Goal: Task Accomplishment & Management: Use online tool/utility

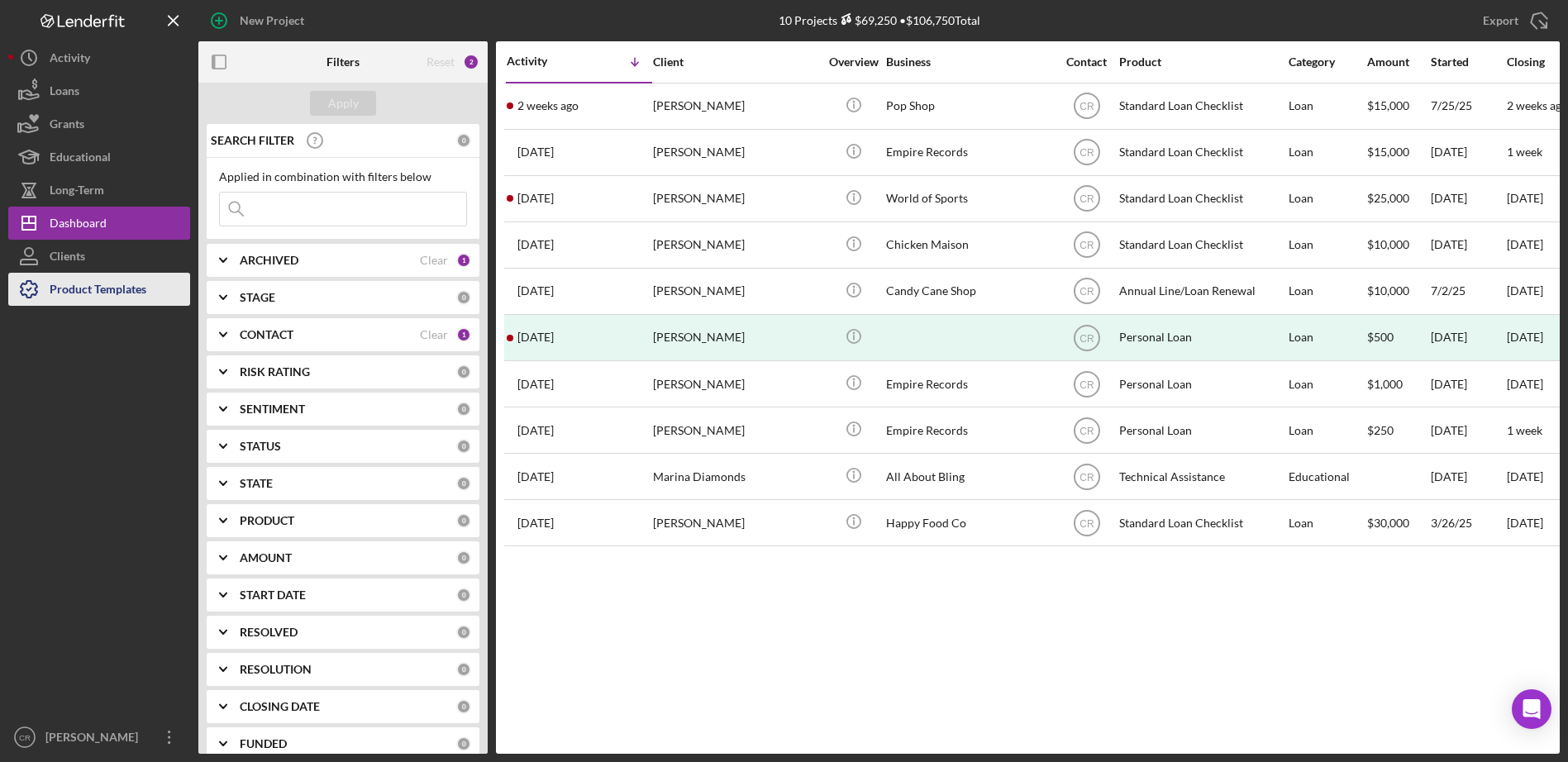
click at [73, 300] on div "Product Templates" at bounding box center [98, 292] width 97 height 38
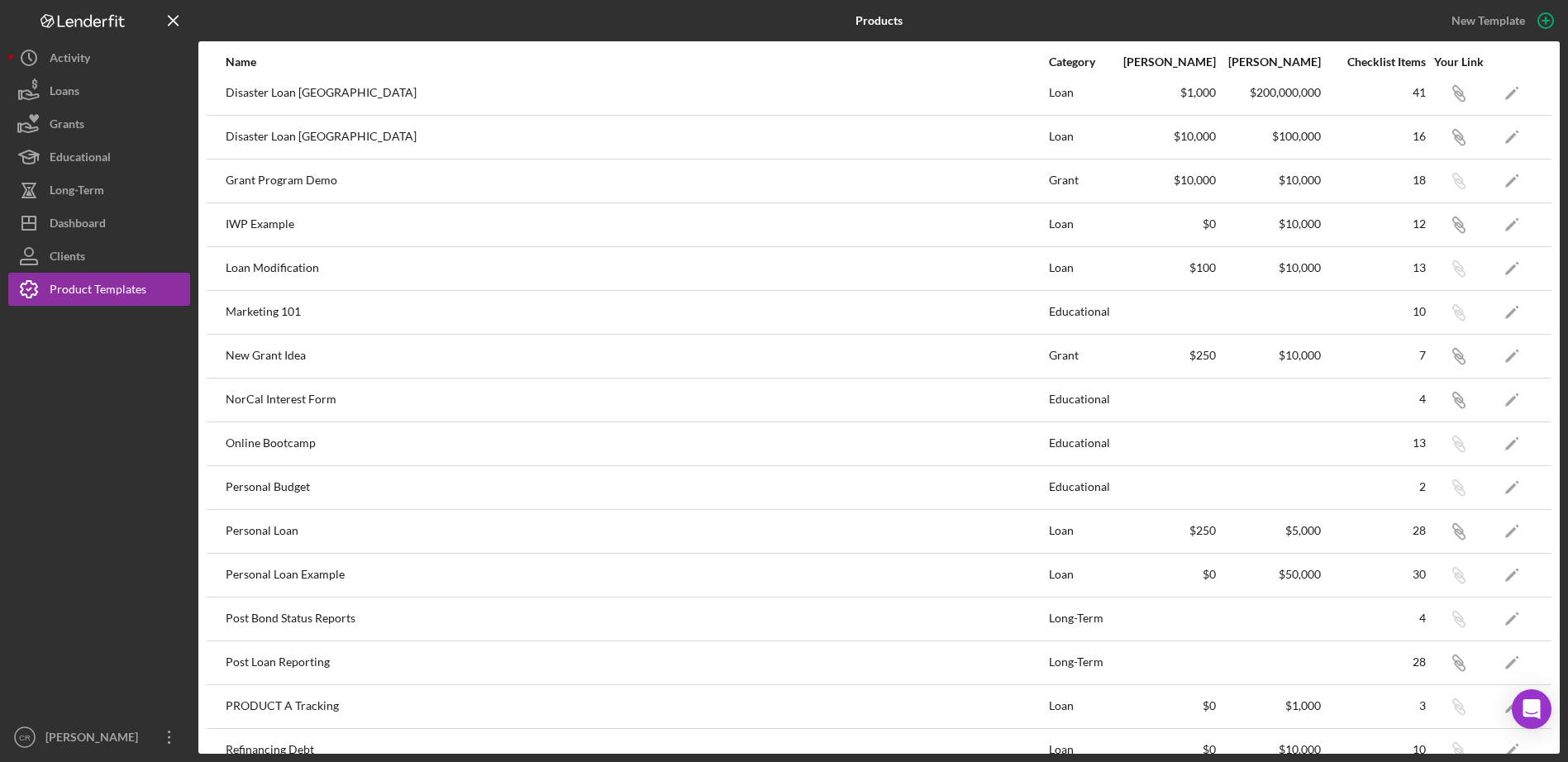
scroll to position [696, 0]
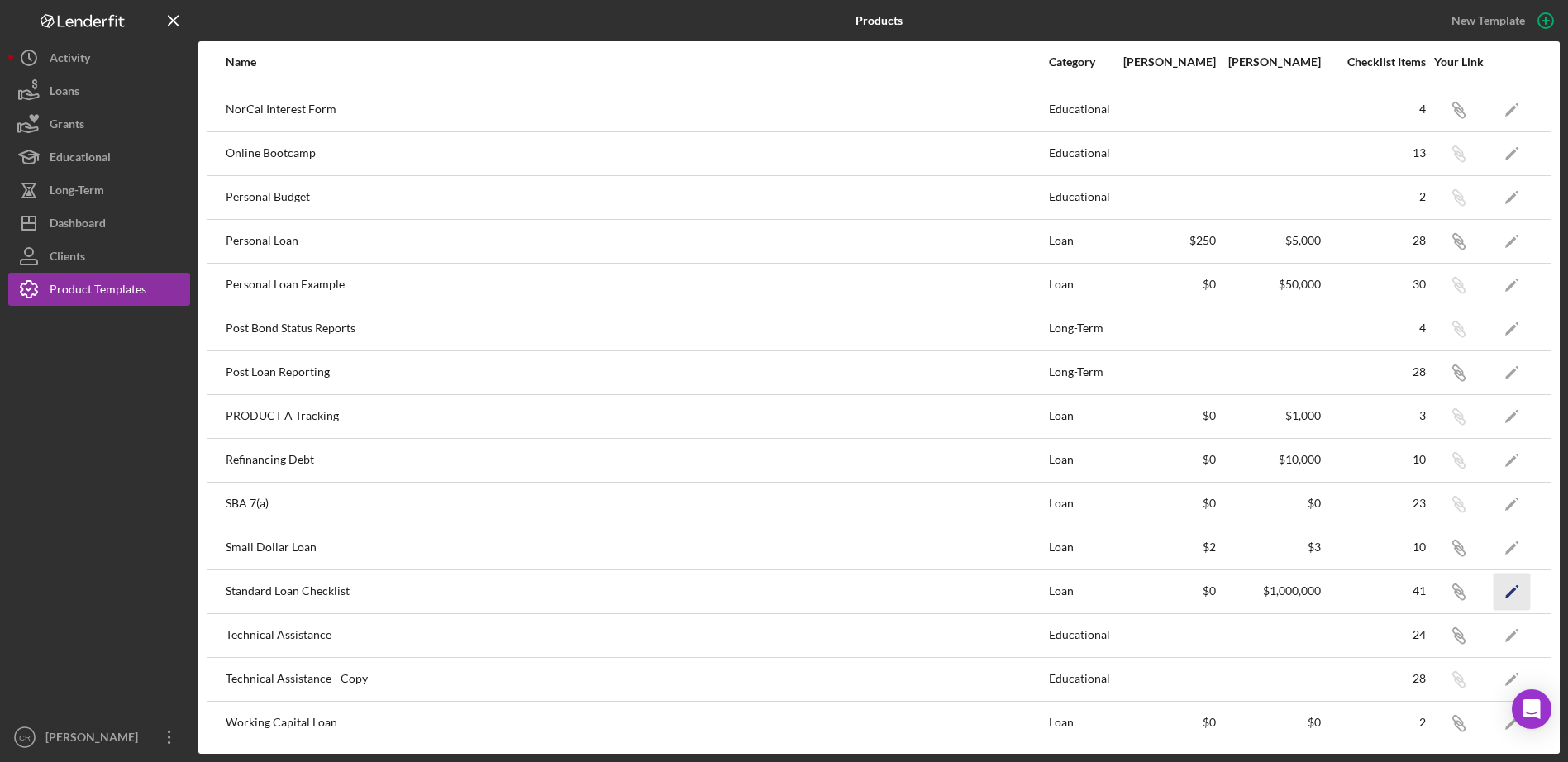
click at [1505, 596] on polygon "button" at bounding box center [1511, 593] width 12 height 12
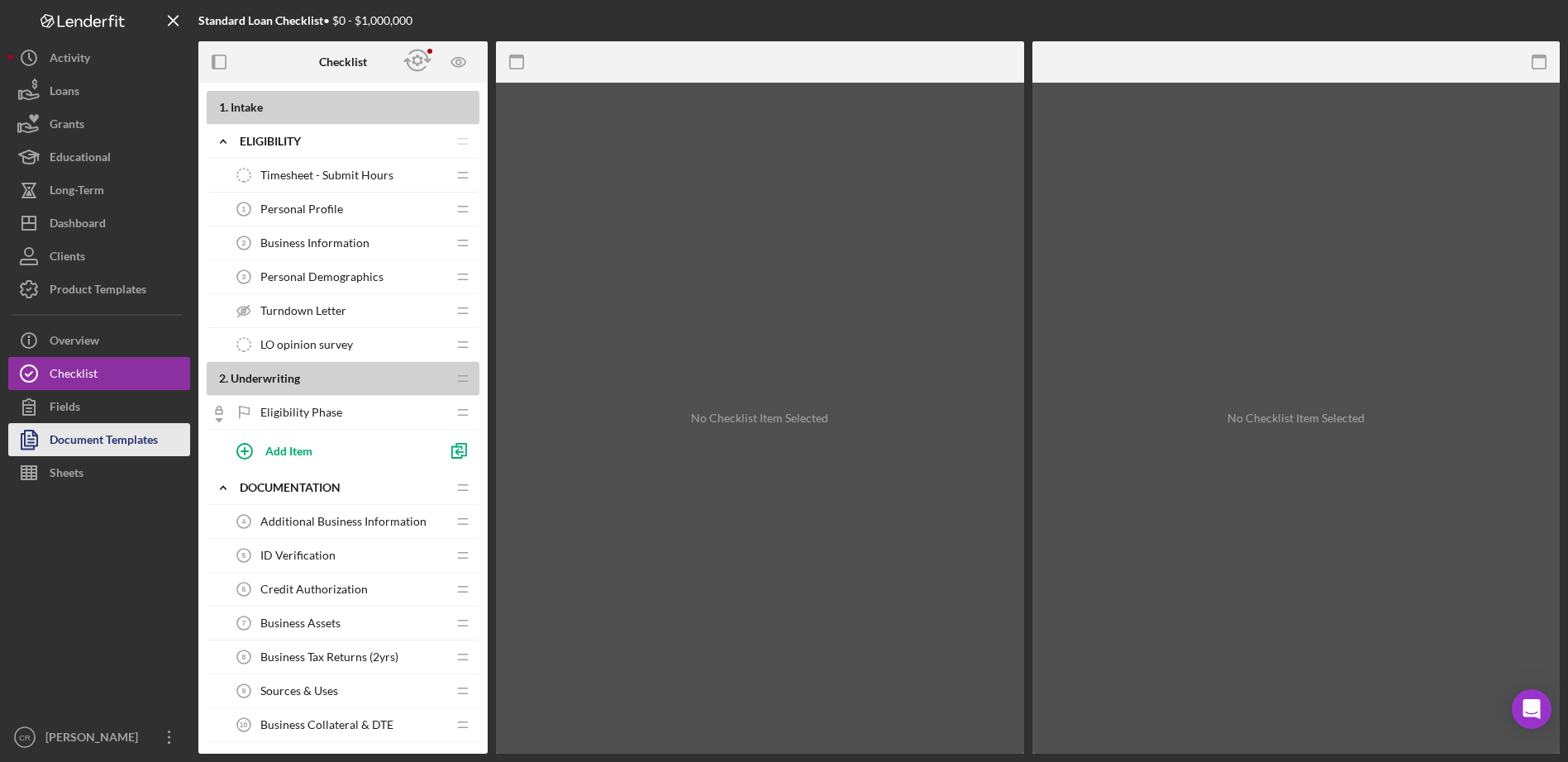
click at [95, 443] on div "Document Templates" at bounding box center [103, 442] width 108 height 38
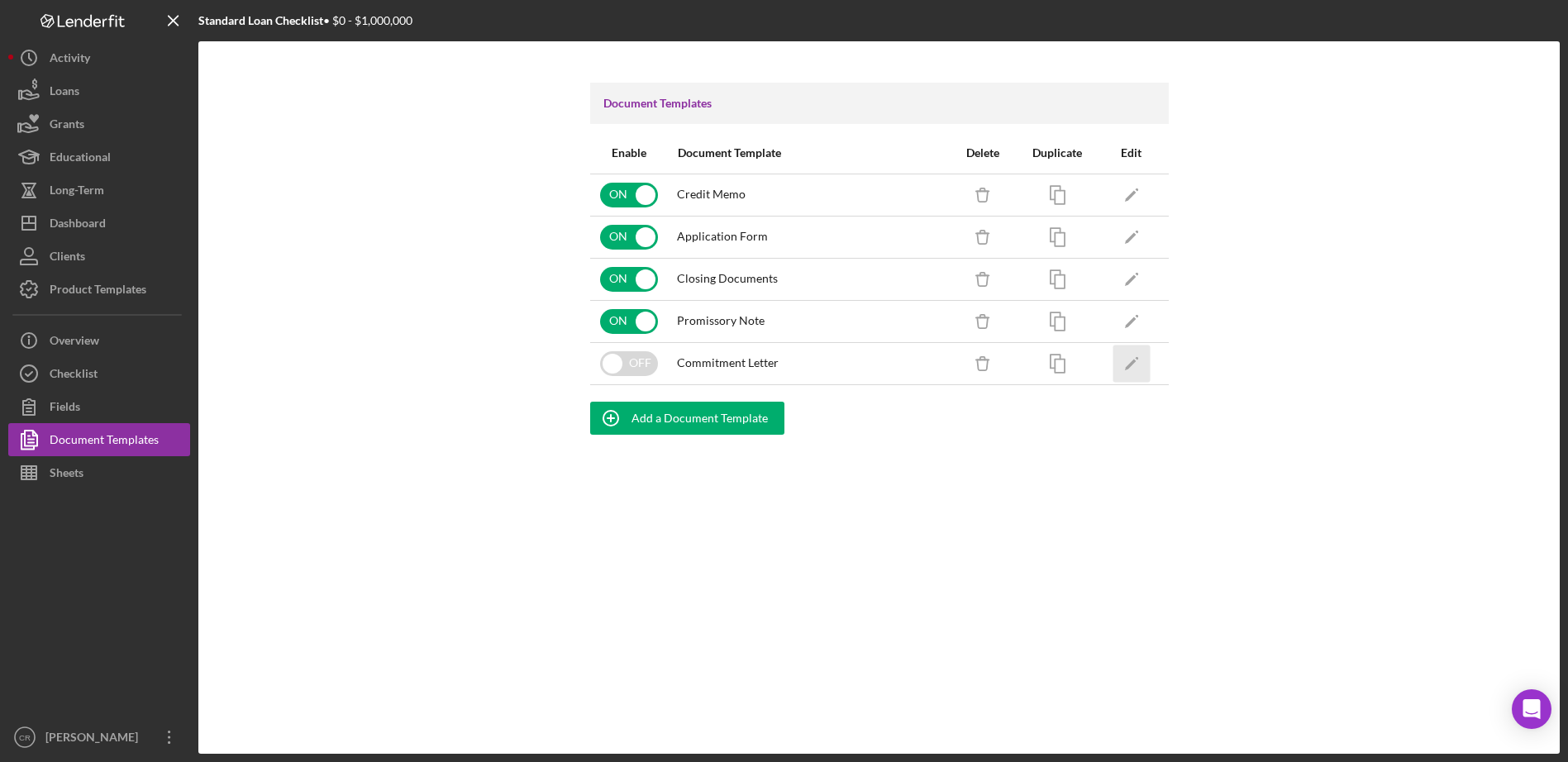
click at [1131, 364] on polygon "button" at bounding box center [1130, 365] width 12 height 12
click at [666, 422] on div "Add a Document Template" at bounding box center [699, 418] width 137 height 33
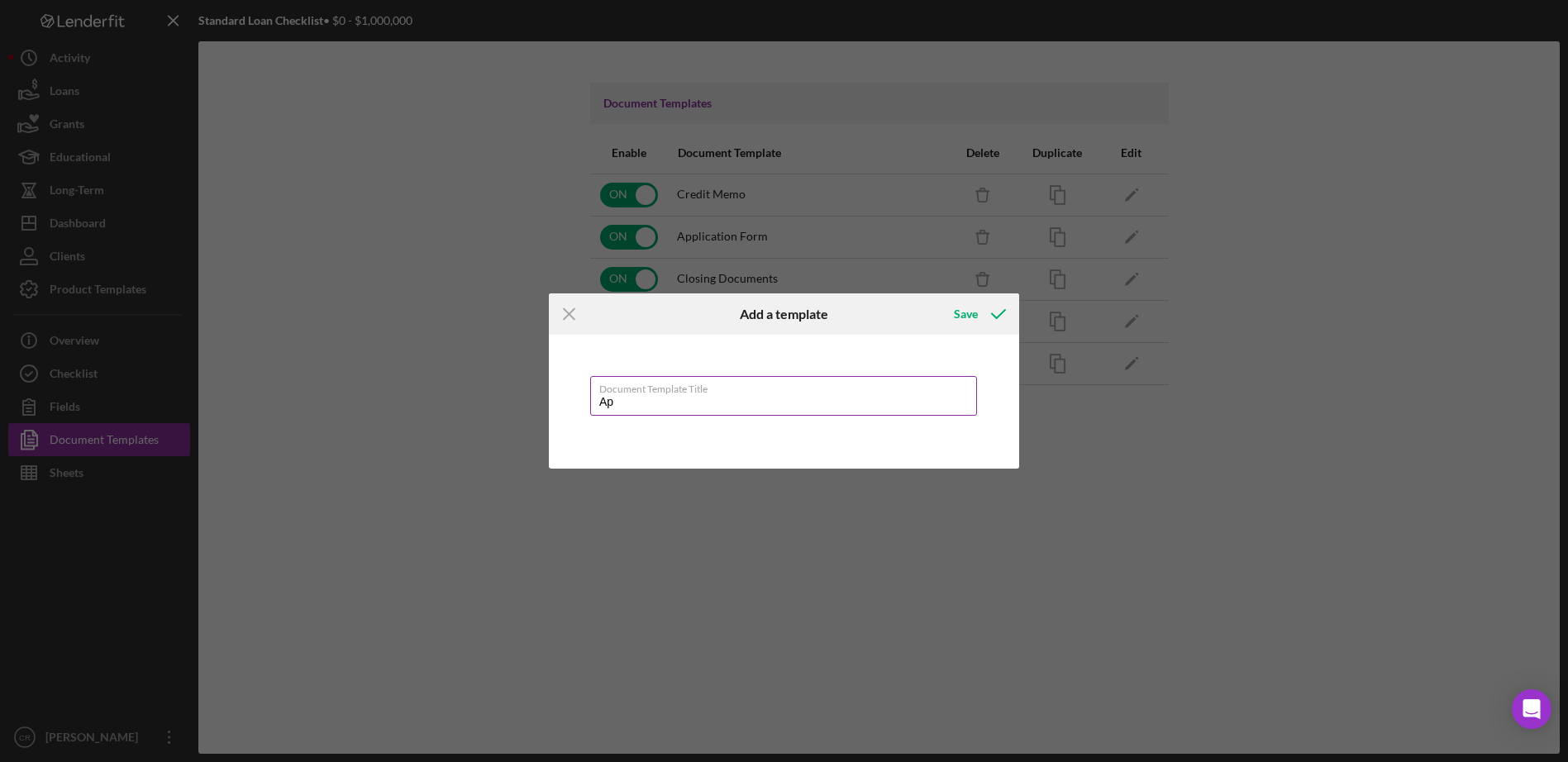
type input "A"
type input "Letter"
click at [962, 317] on div "Save" at bounding box center [966, 314] width 24 height 33
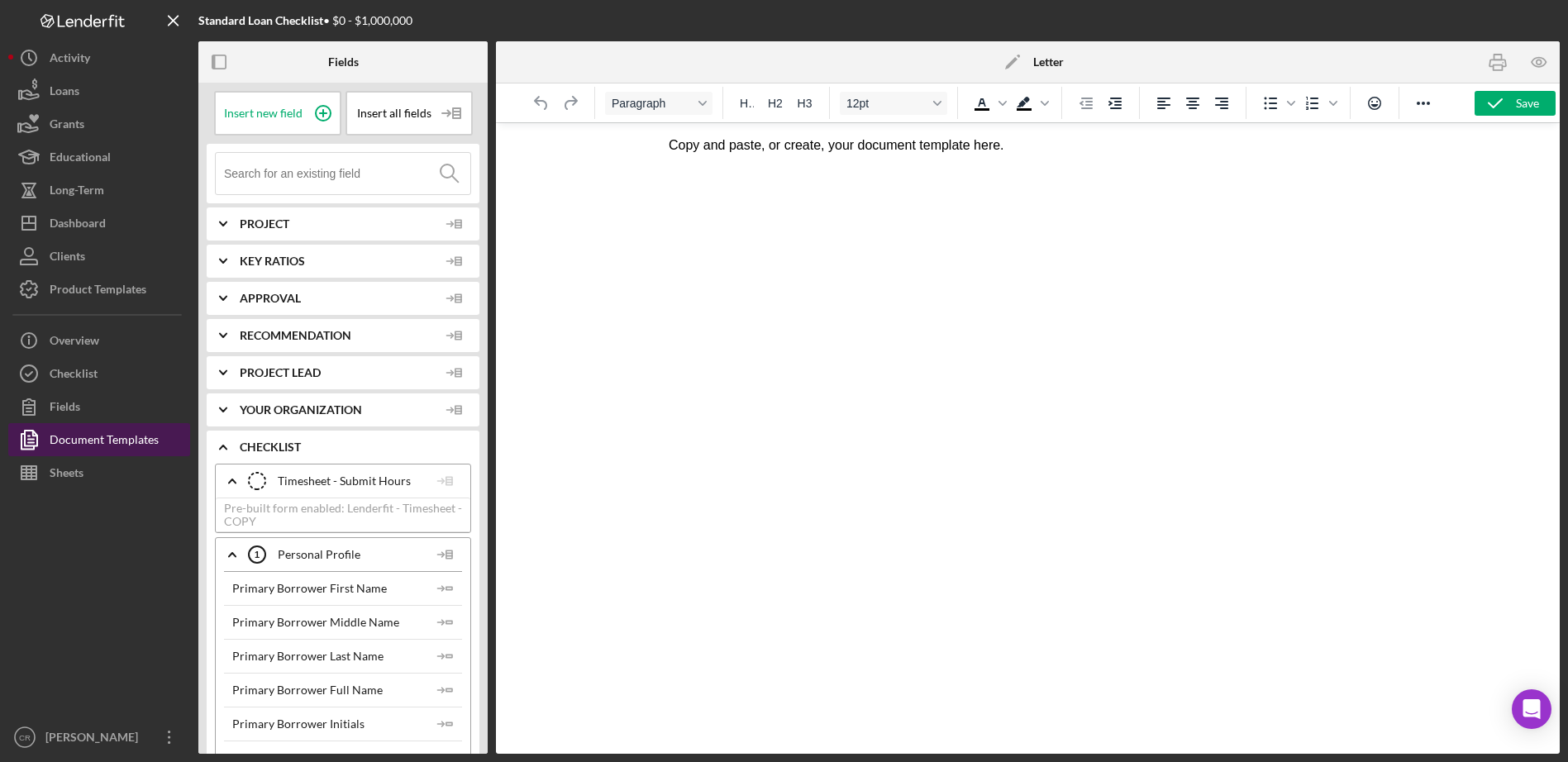
click at [119, 432] on div "Document Templates" at bounding box center [104, 442] width 109 height 38
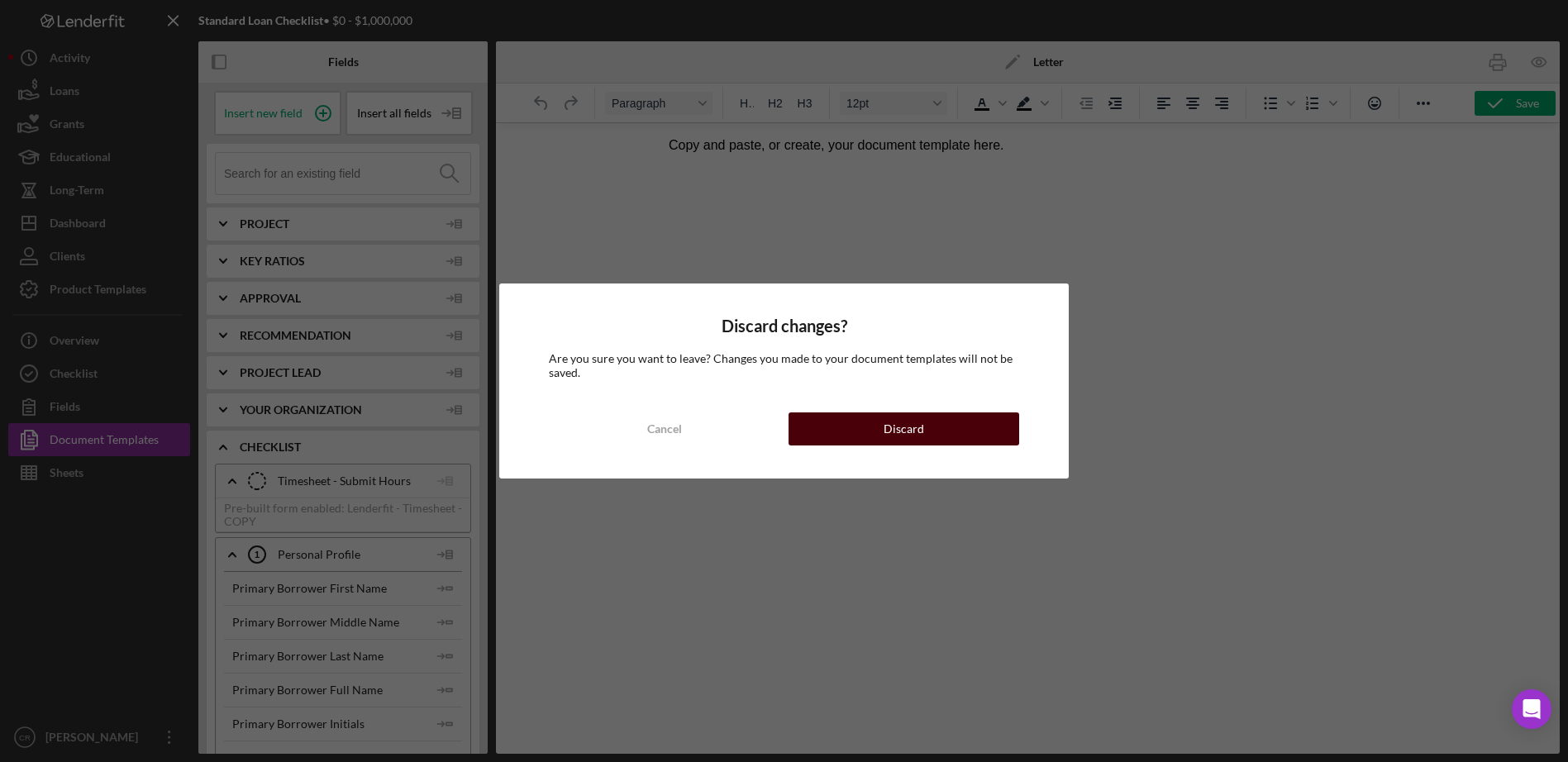
click at [927, 437] on button "Discard" at bounding box center [904, 429] width 231 height 33
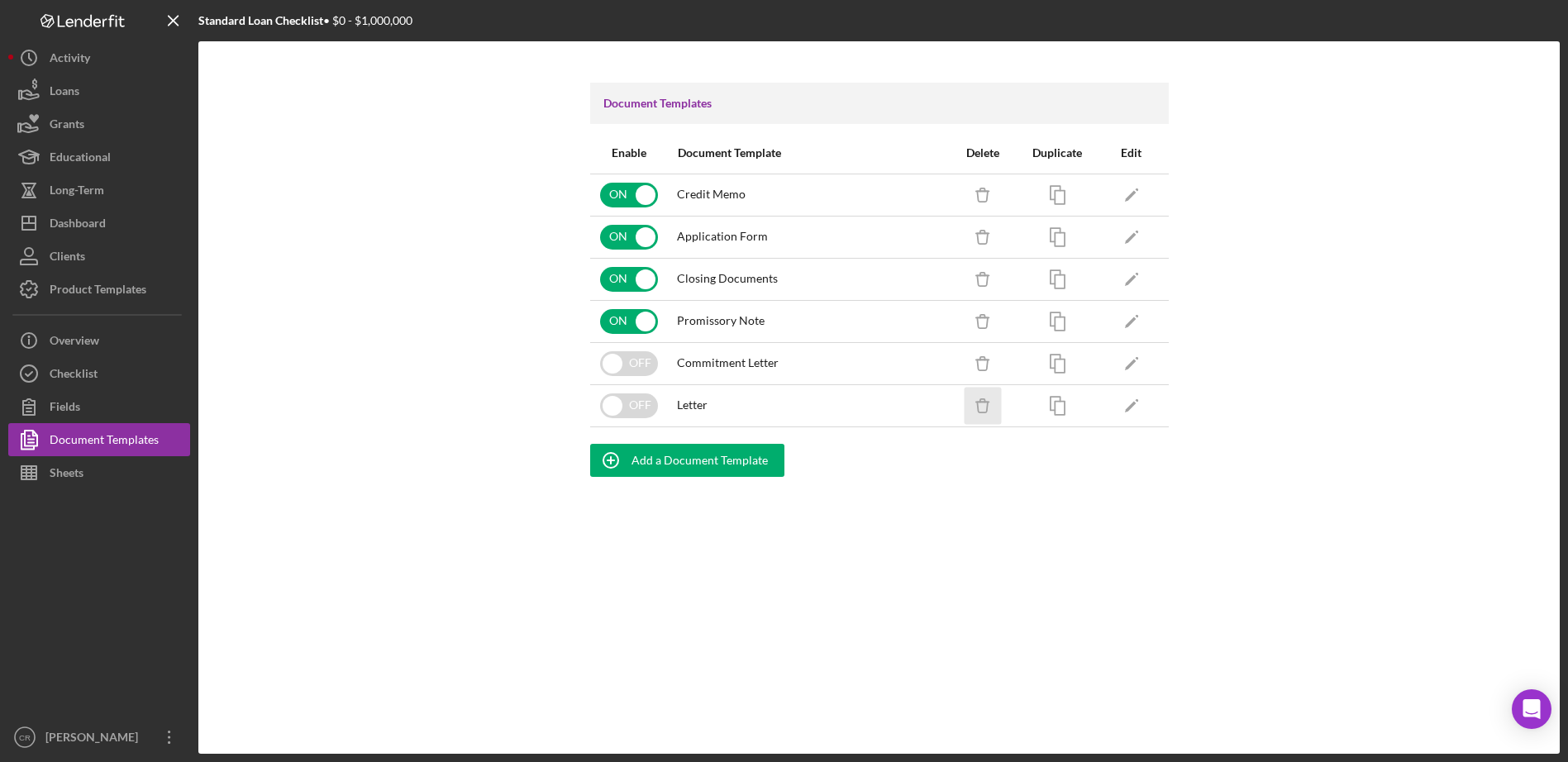
click at [978, 413] on icon "Icon/Delete" at bounding box center [982, 406] width 38 height 38
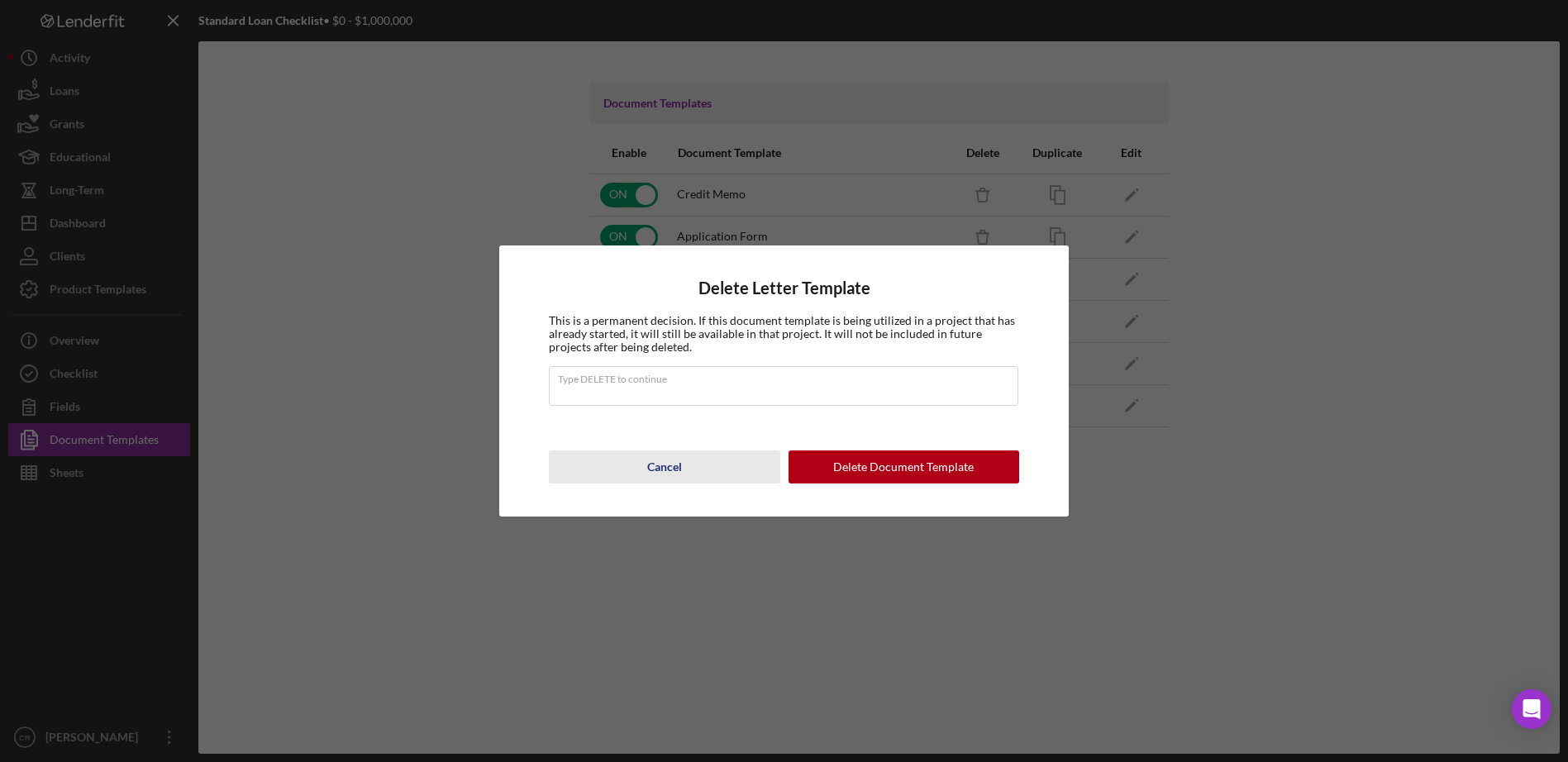
type input "DELETE"
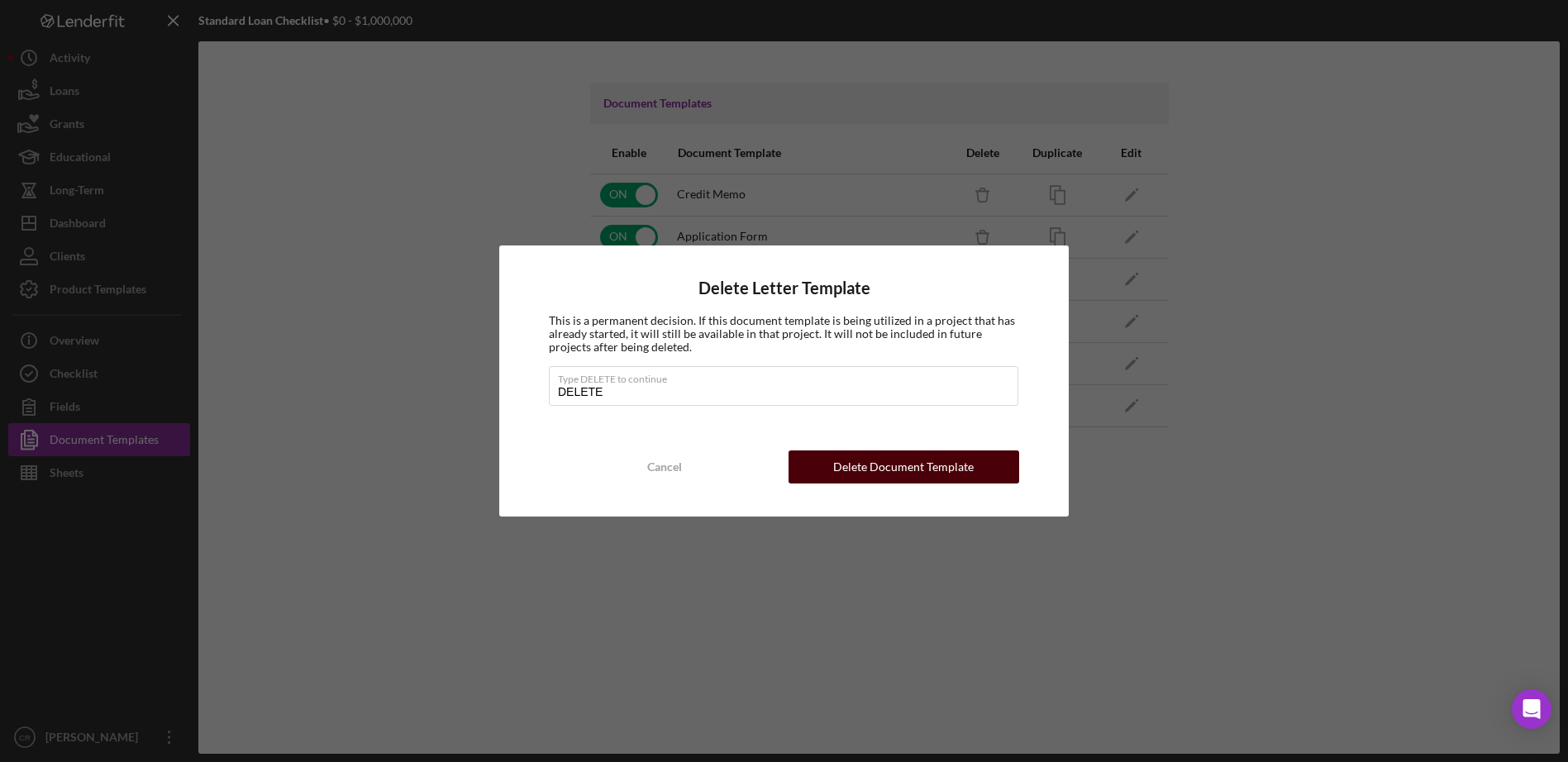
click at [838, 473] on div "Delete Document Template" at bounding box center [903, 466] width 140 height 33
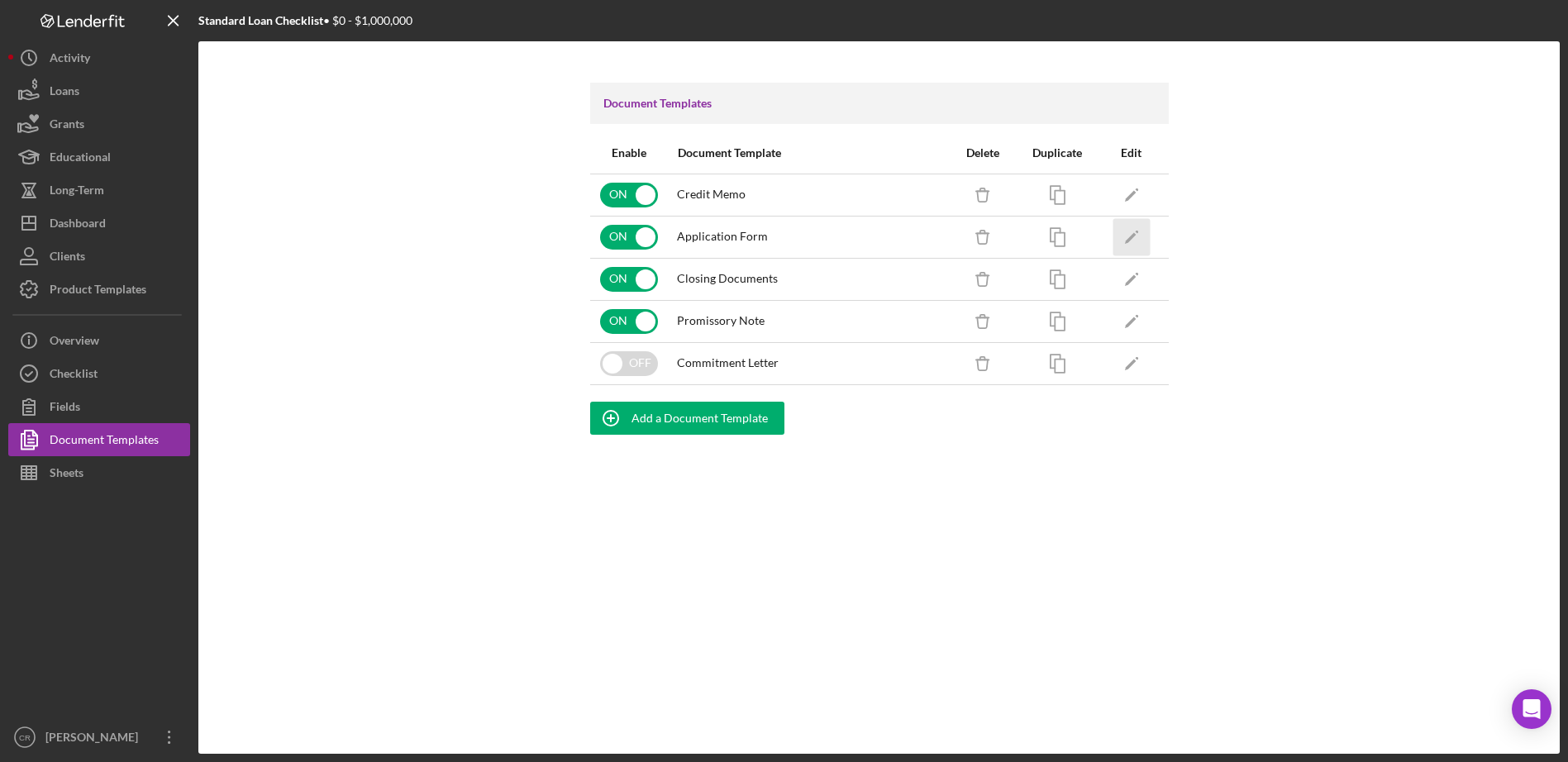
click at [1131, 236] on polygon "button" at bounding box center [1130, 238] width 12 height 12
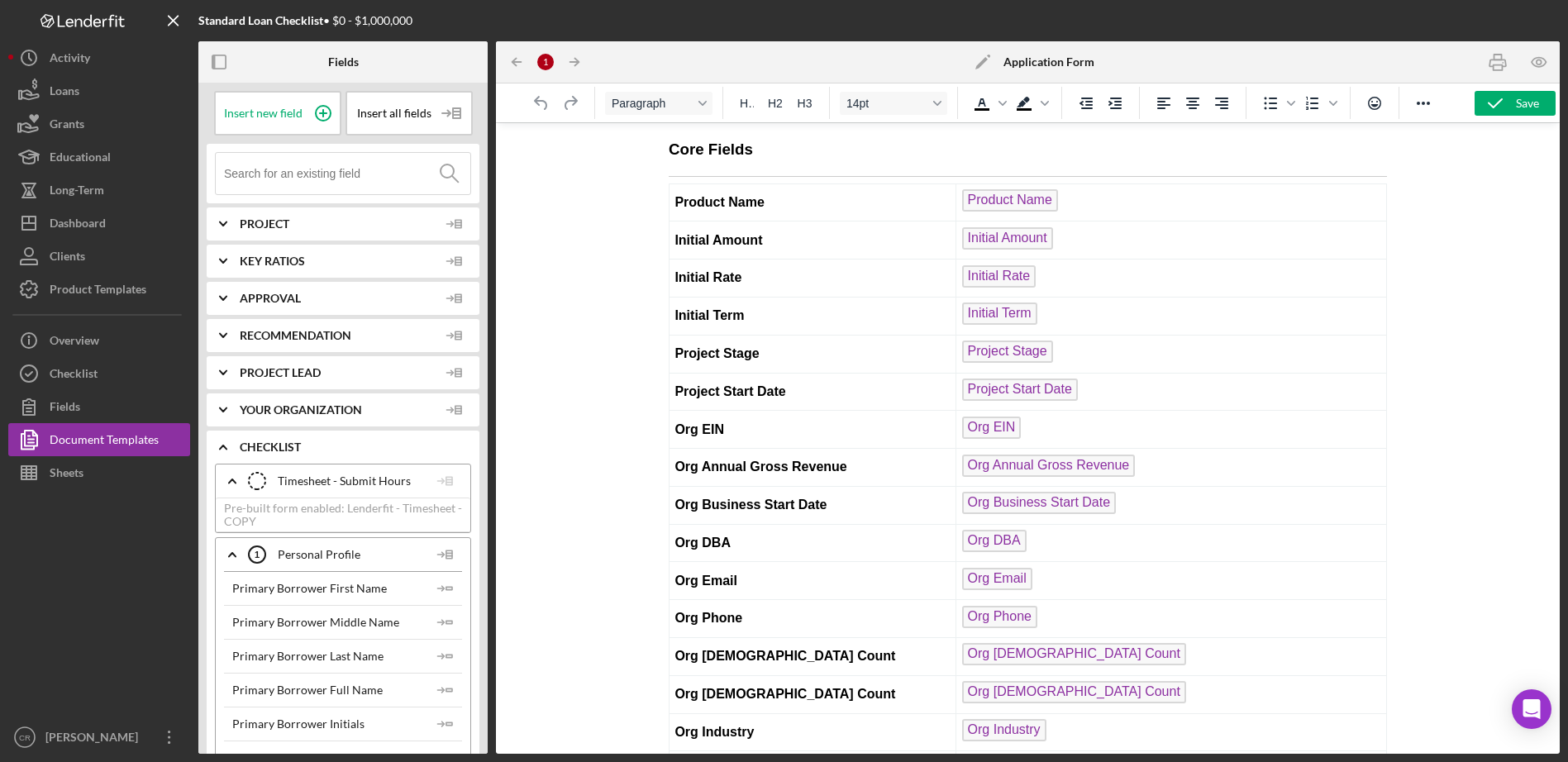
click at [625, 123] on div at bounding box center [1027, 438] width 1063 height 631
click at [670, 148] on h3 "Core Fields" at bounding box center [1028, 149] width 718 height 22
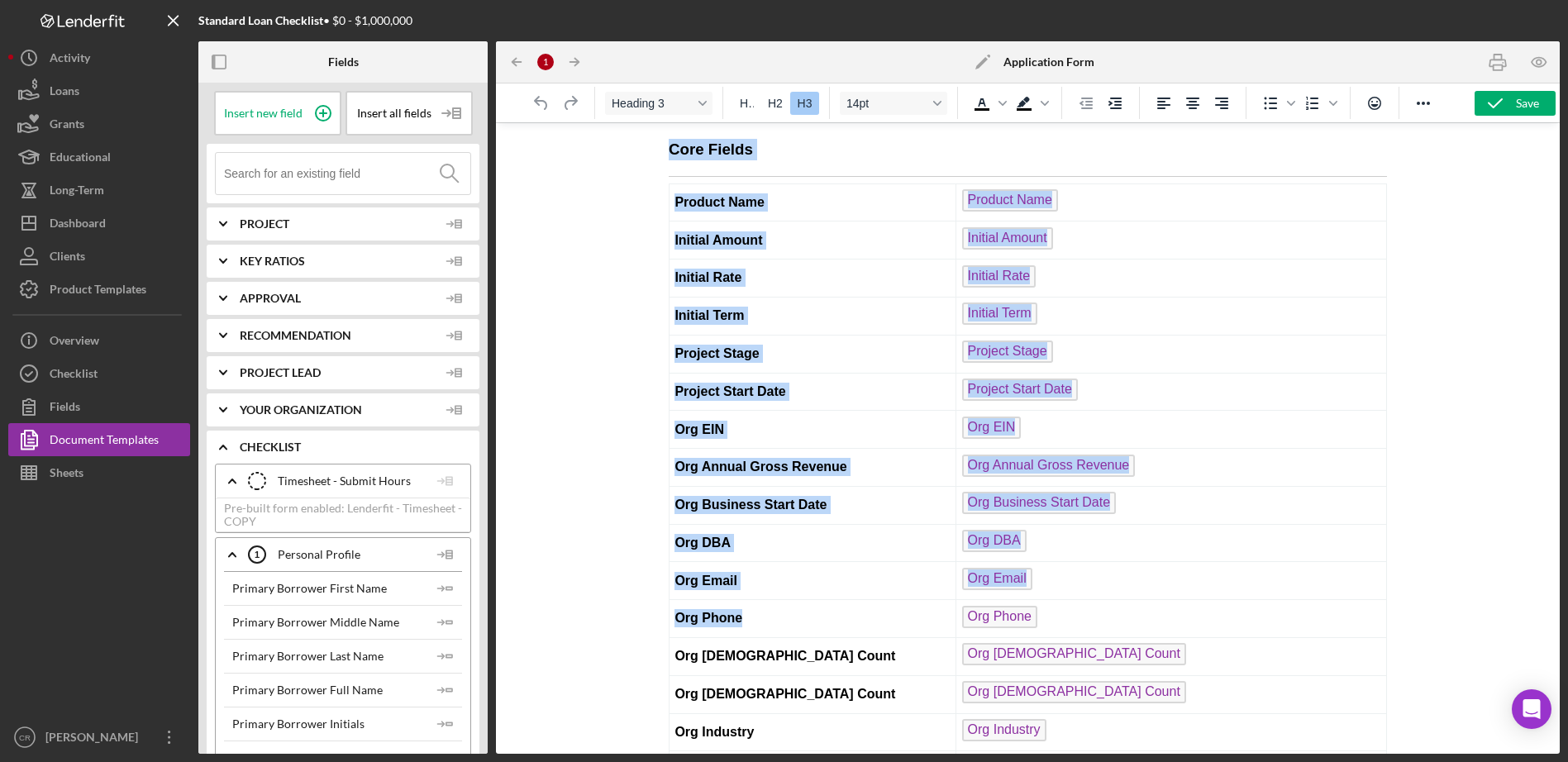
drag, startPoint x: 671, startPoint y: 149, endPoint x: 938, endPoint y: 616, distance: 537.9
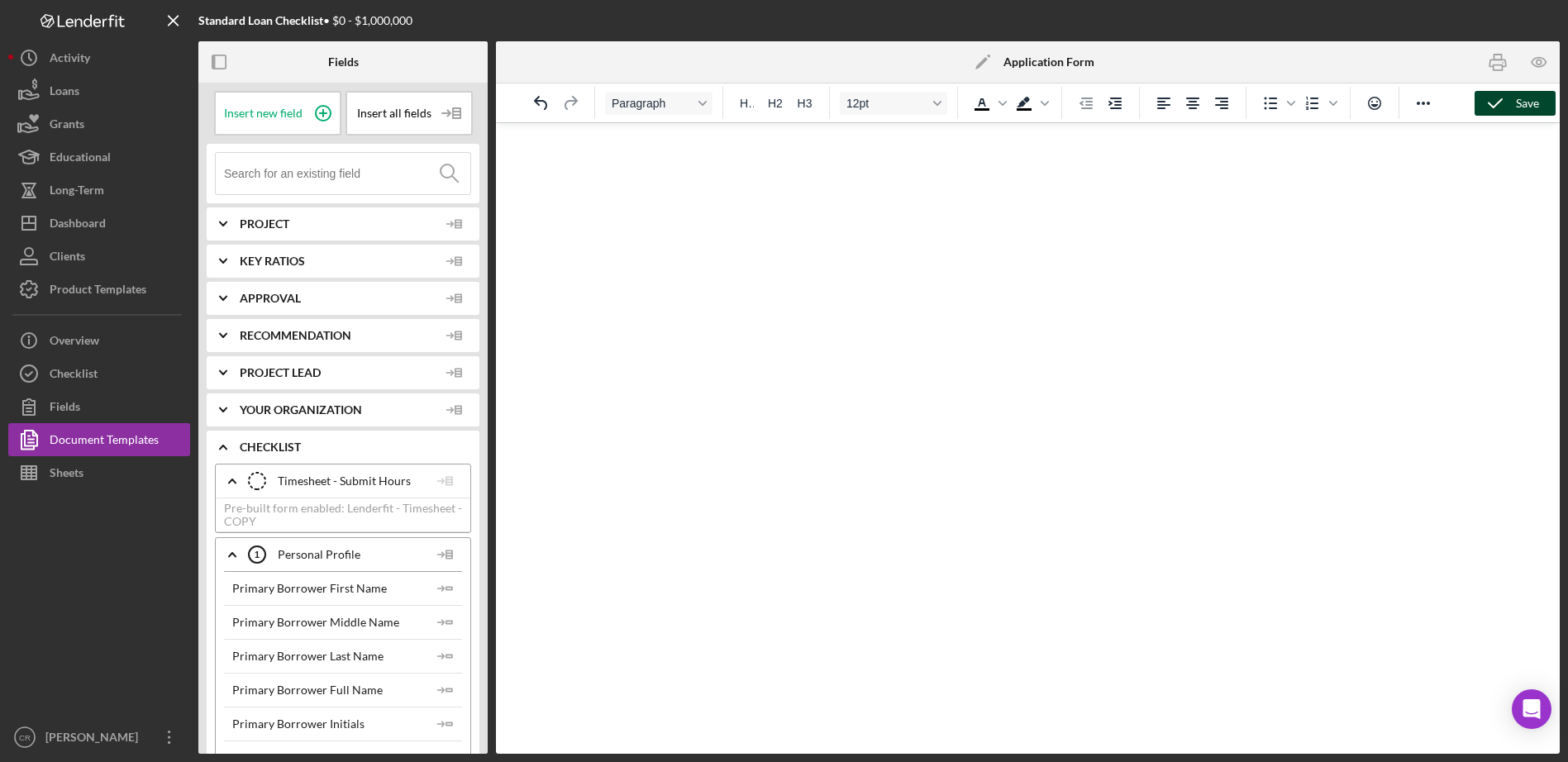
click at [1520, 94] on div "Save" at bounding box center [1526, 103] width 23 height 25
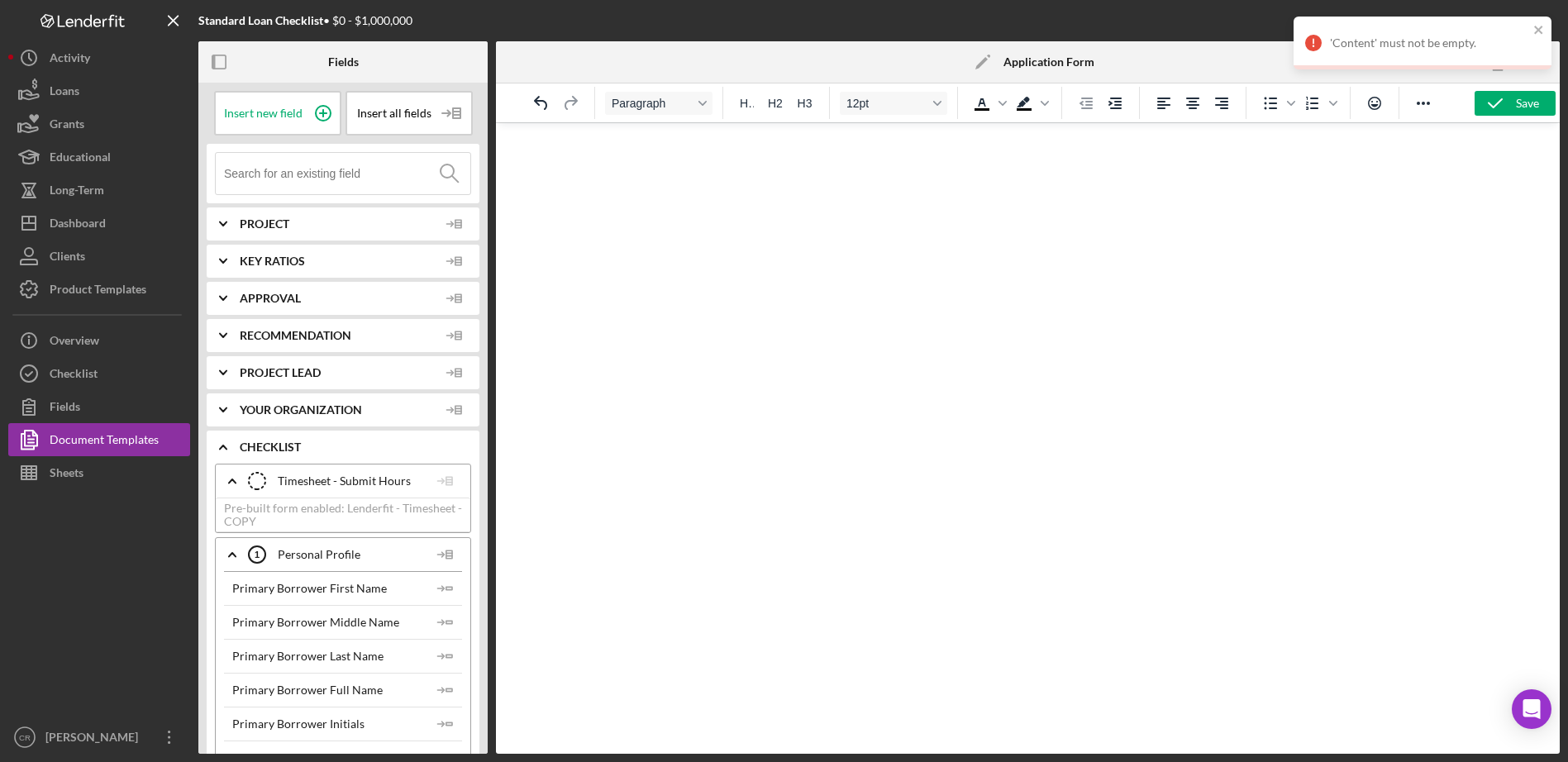
click at [912, 168] on html at bounding box center [1027, 144] width 1063 height 45
click at [1509, 102] on icon "button" at bounding box center [1495, 104] width 42 height 42
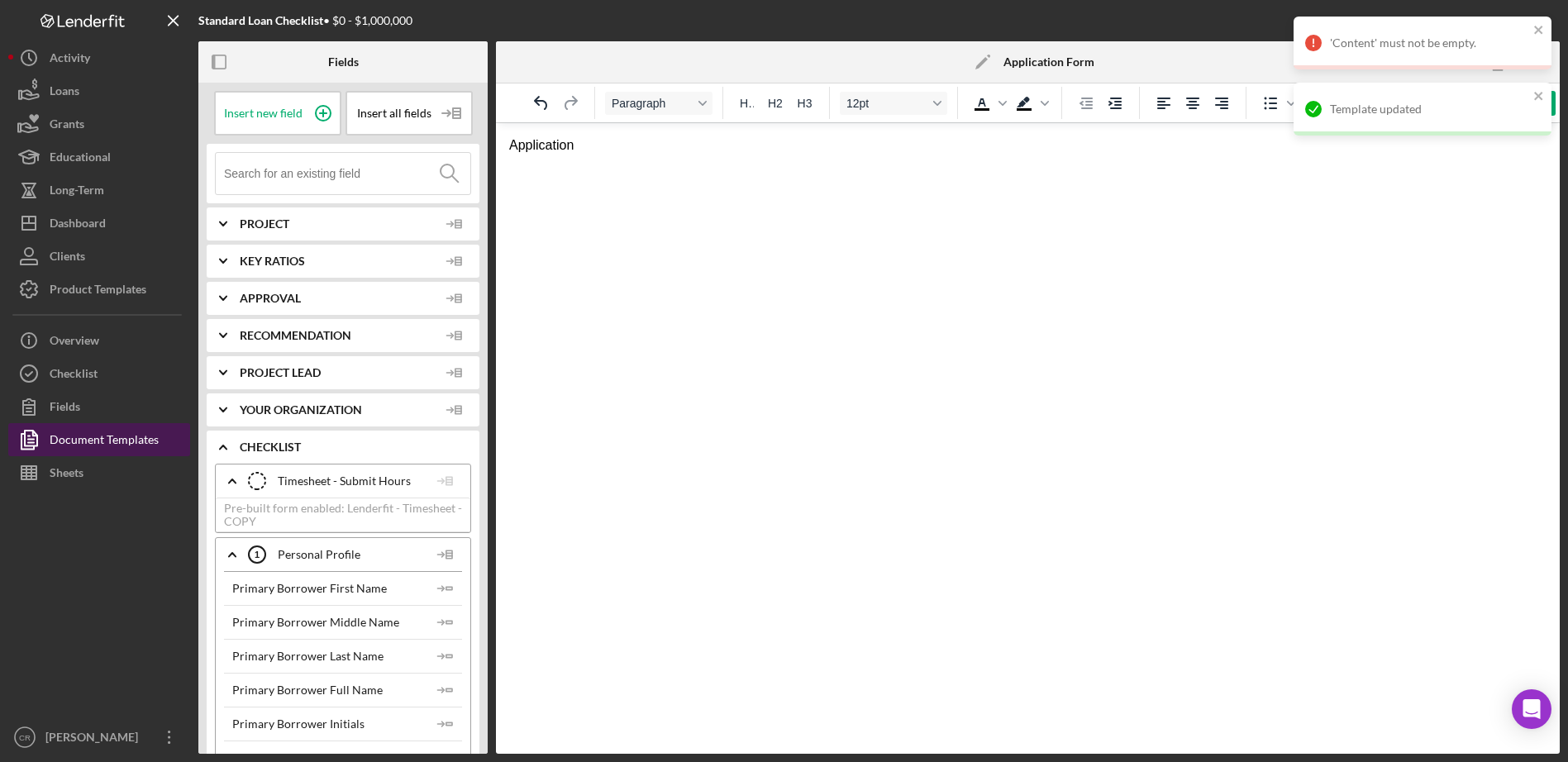
click at [130, 429] on div "Document Templates" at bounding box center [104, 442] width 109 height 38
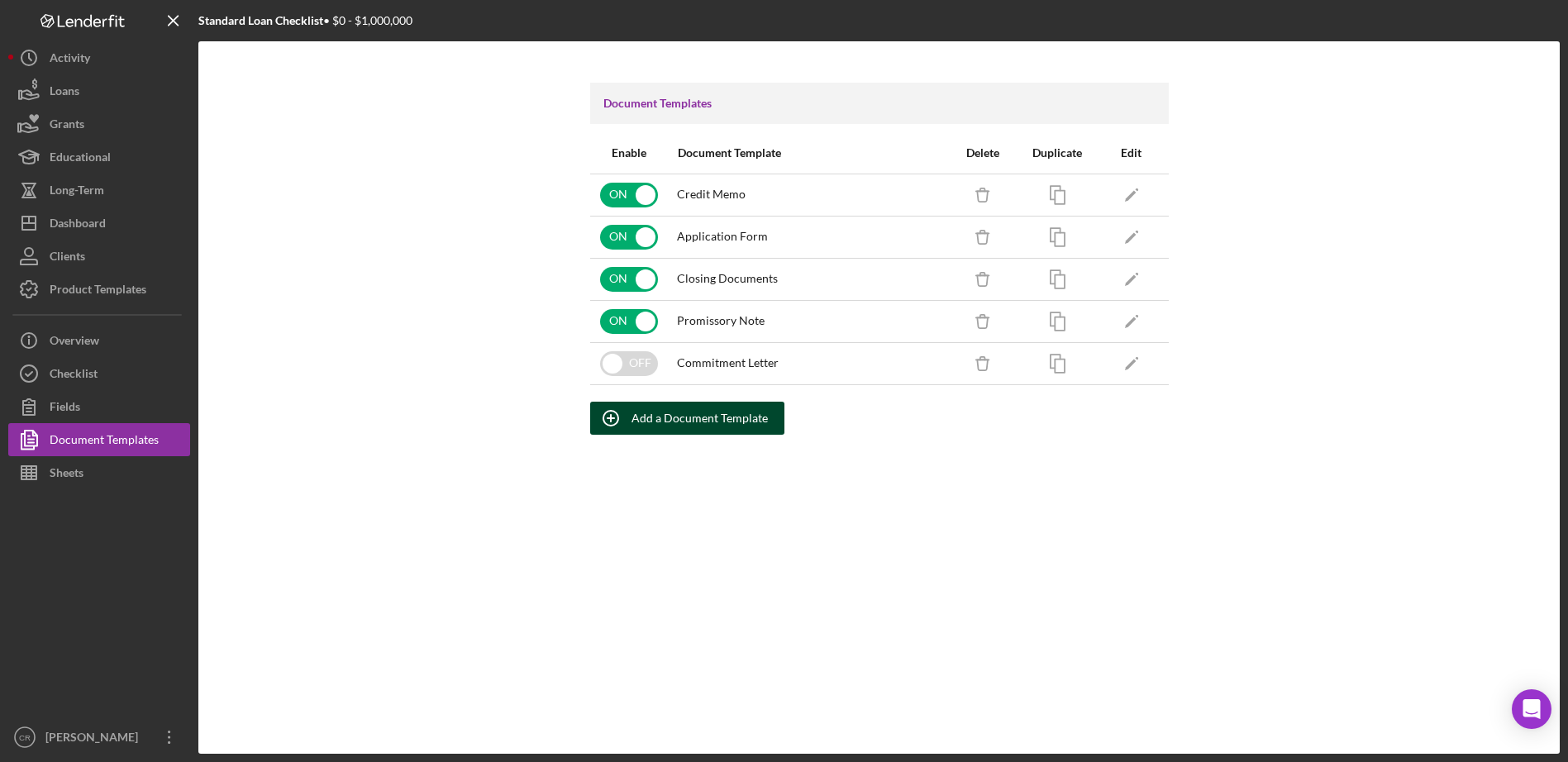
click at [689, 420] on div "Add a Document Template" at bounding box center [699, 418] width 137 height 33
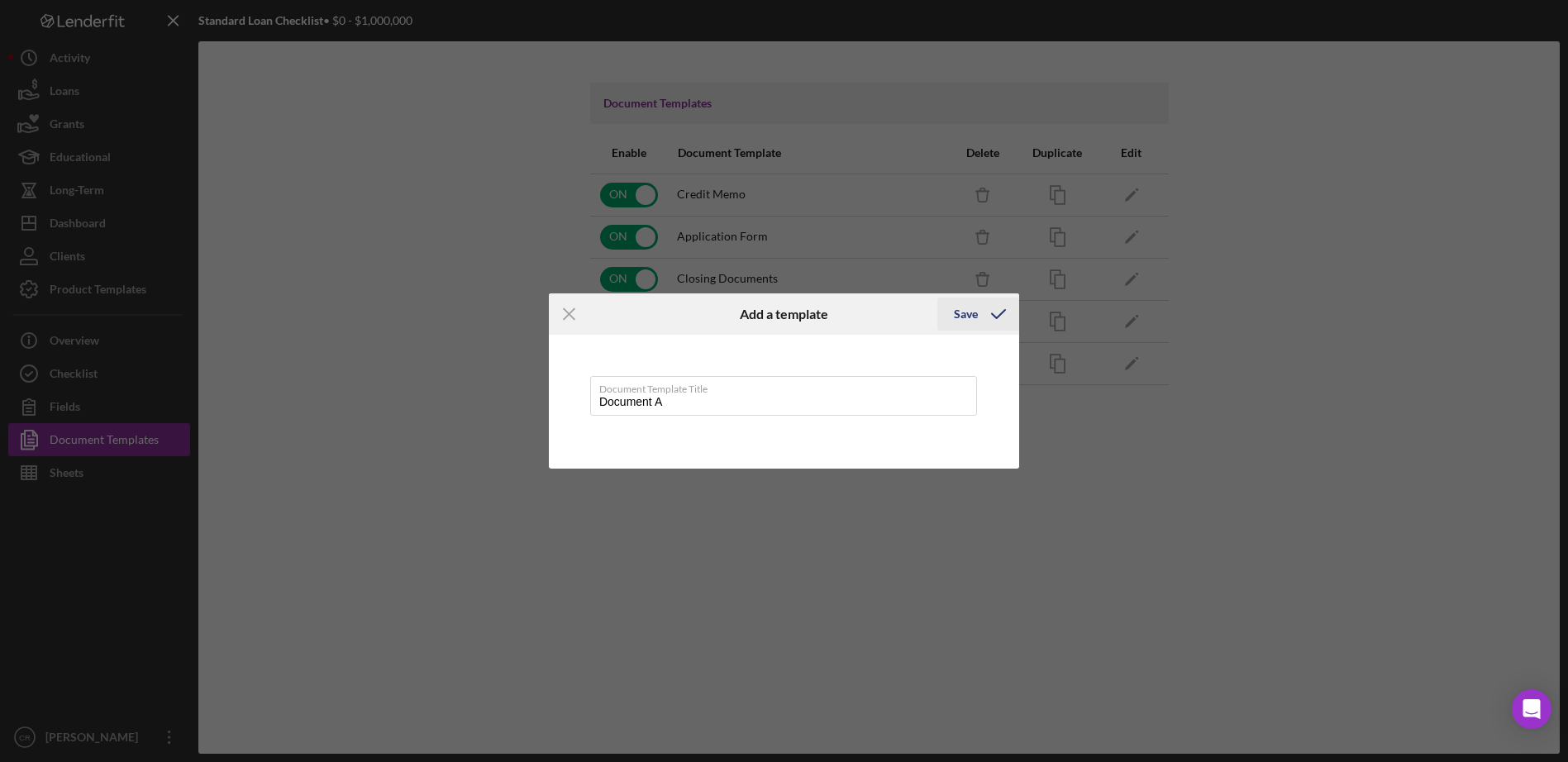
type input "Document A"
click at [969, 314] on div "Save" at bounding box center [966, 314] width 24 height 33
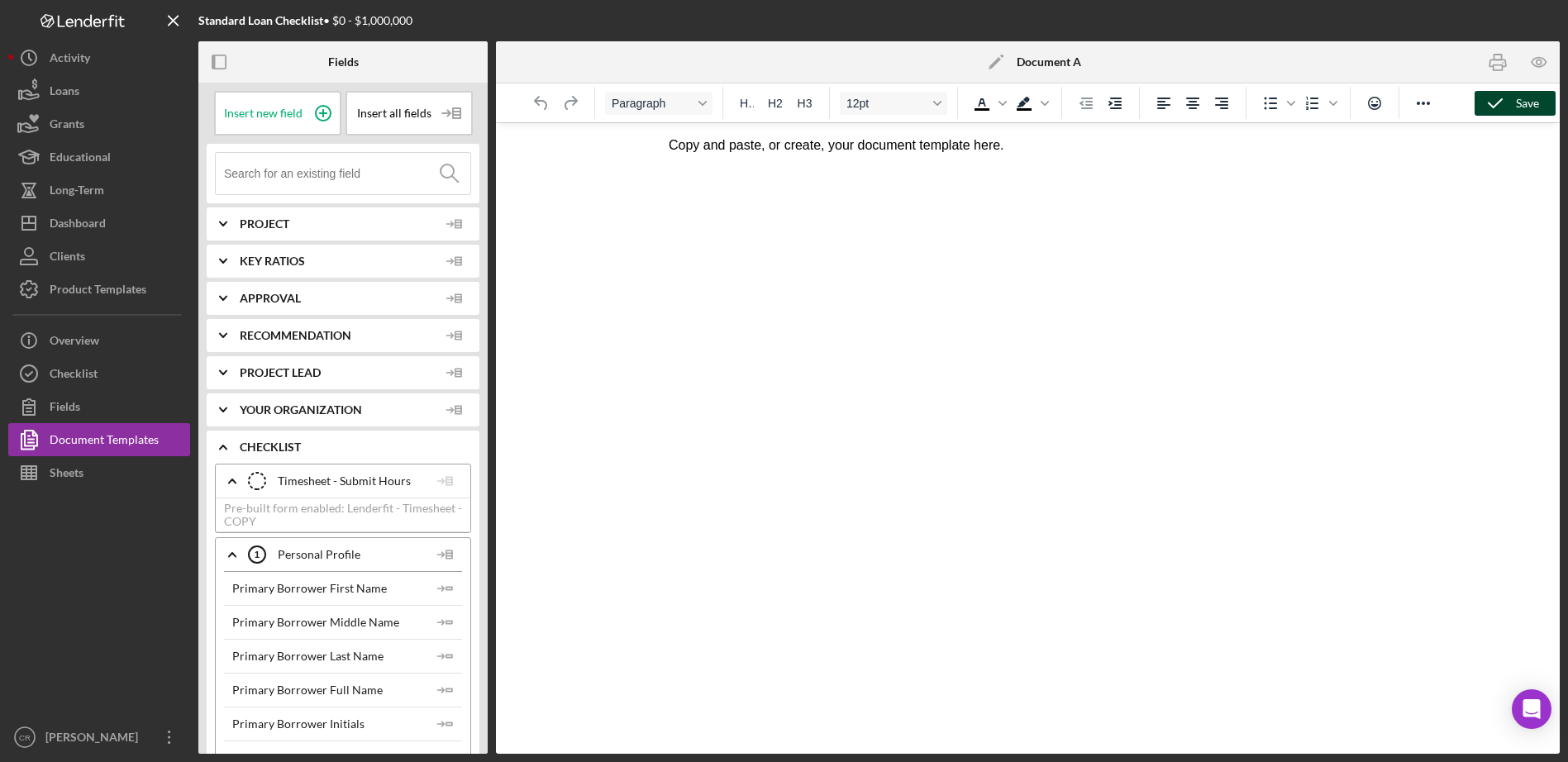
click at [1529, 104] on div "Save" at bounding box center [1526, 103] width 23 height 25
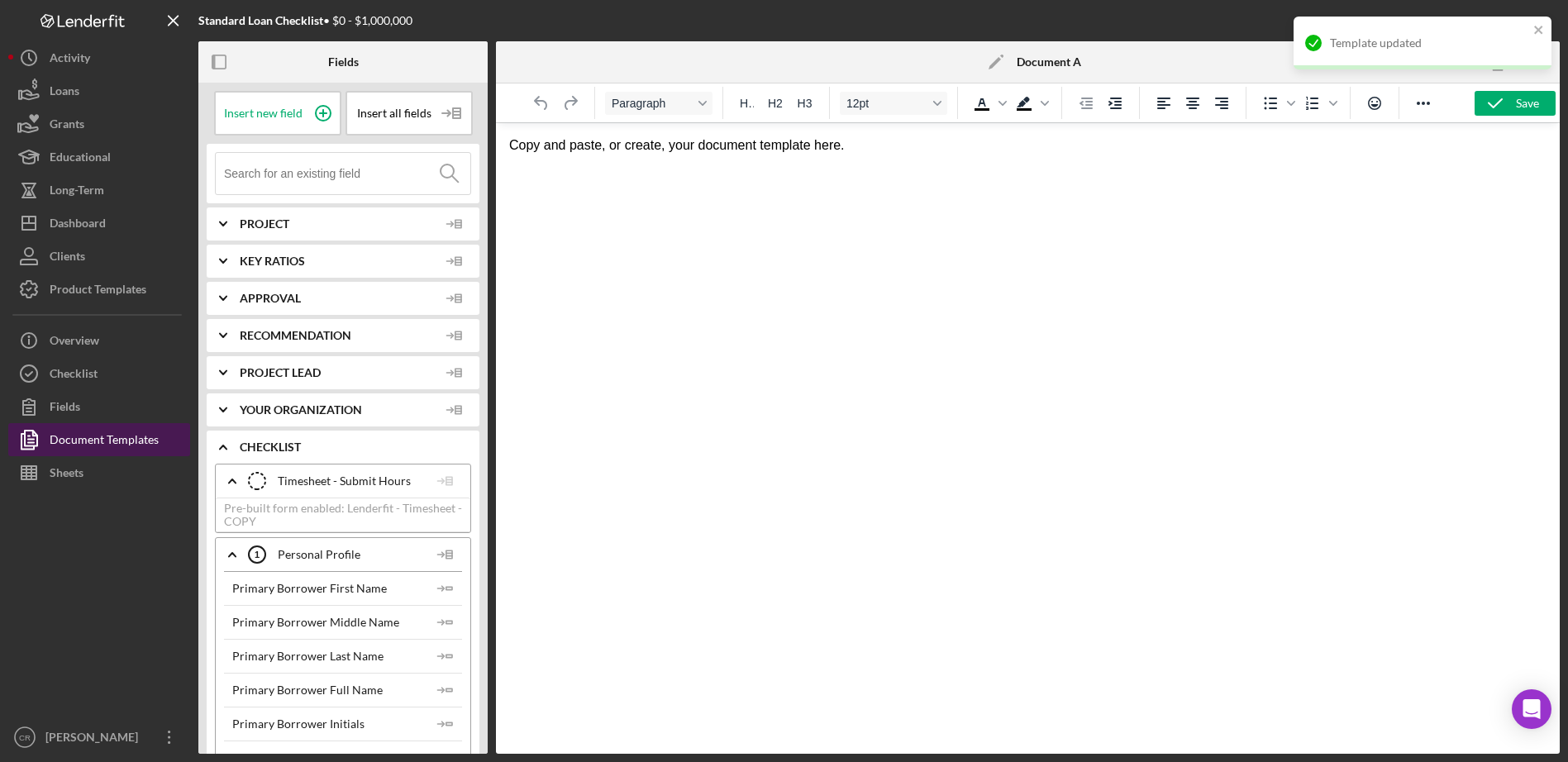
click at [129, 444] on div "Document Templates" at bounding box center [104, 442] width 109 height 38
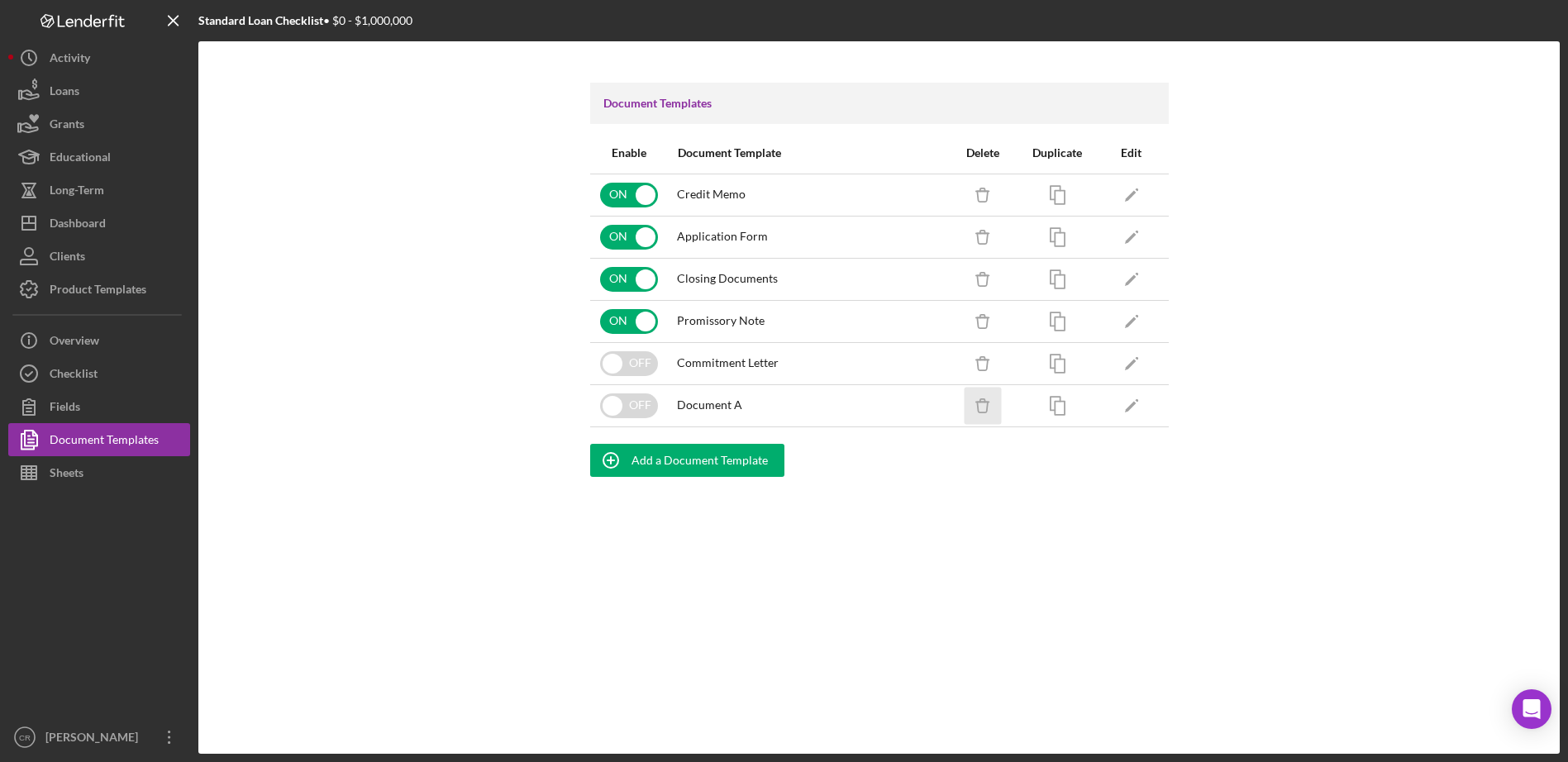
click at [978, 405] on icon "Icon/Delete" at bounding box center [982, 406] width 38 height 38
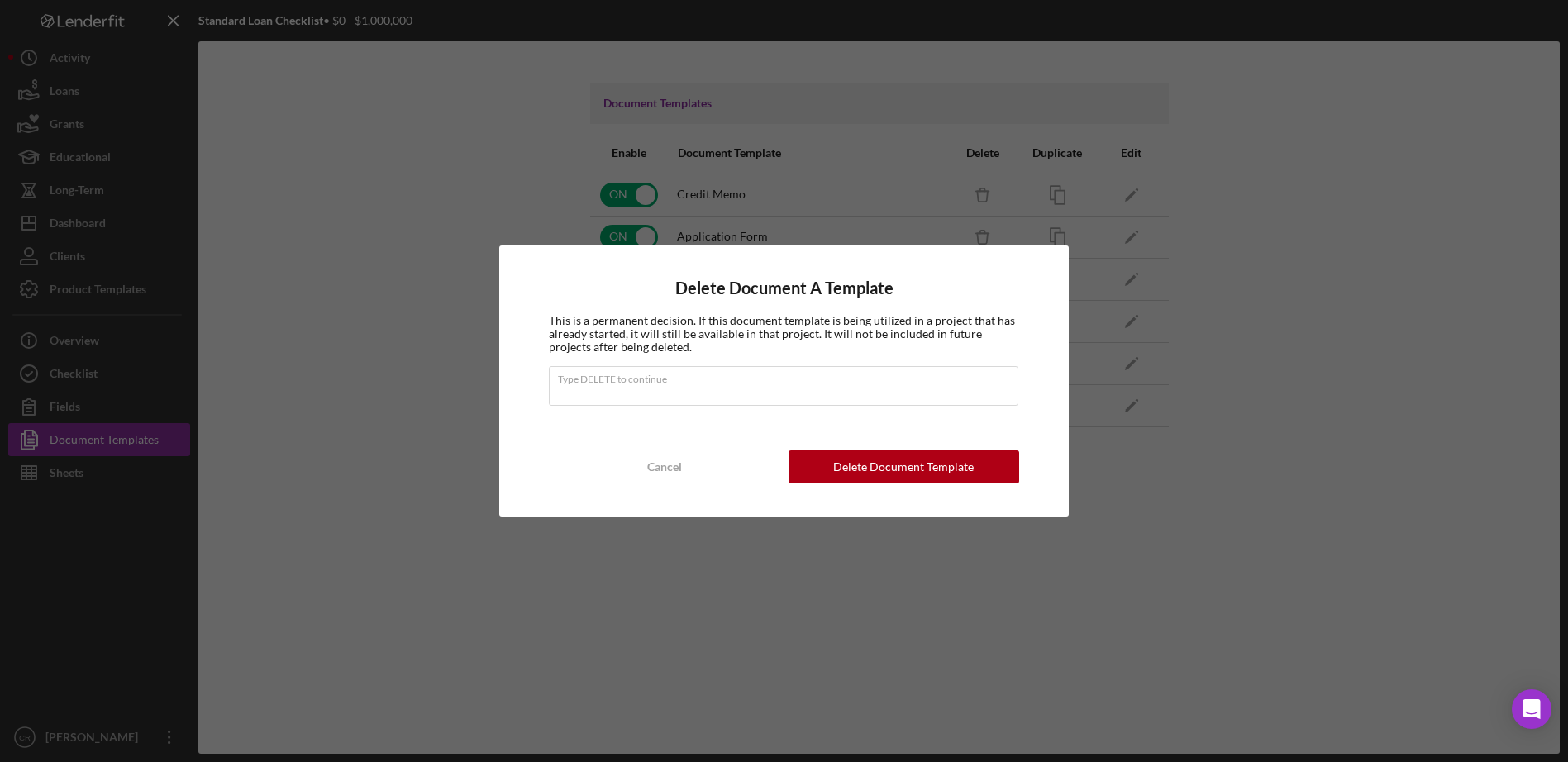
type input "DELETE"
click at [874, 470] on div "Delete Document Template" at bounding box center [903, 466] width 140 height 33
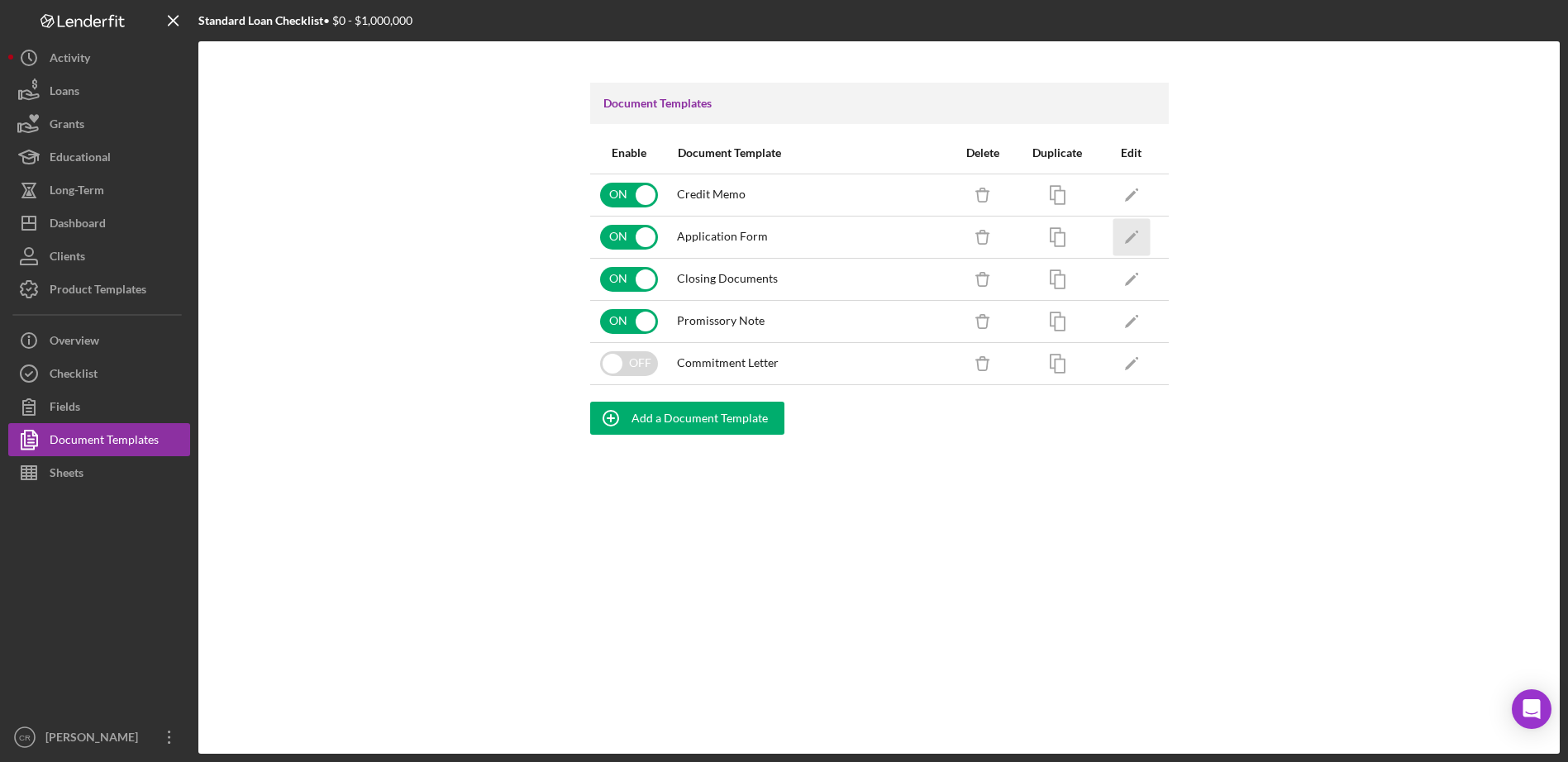
click at [1143, 229] on icon "Icon/Edit" at bounding box center [1132, 238] width 38 height 38
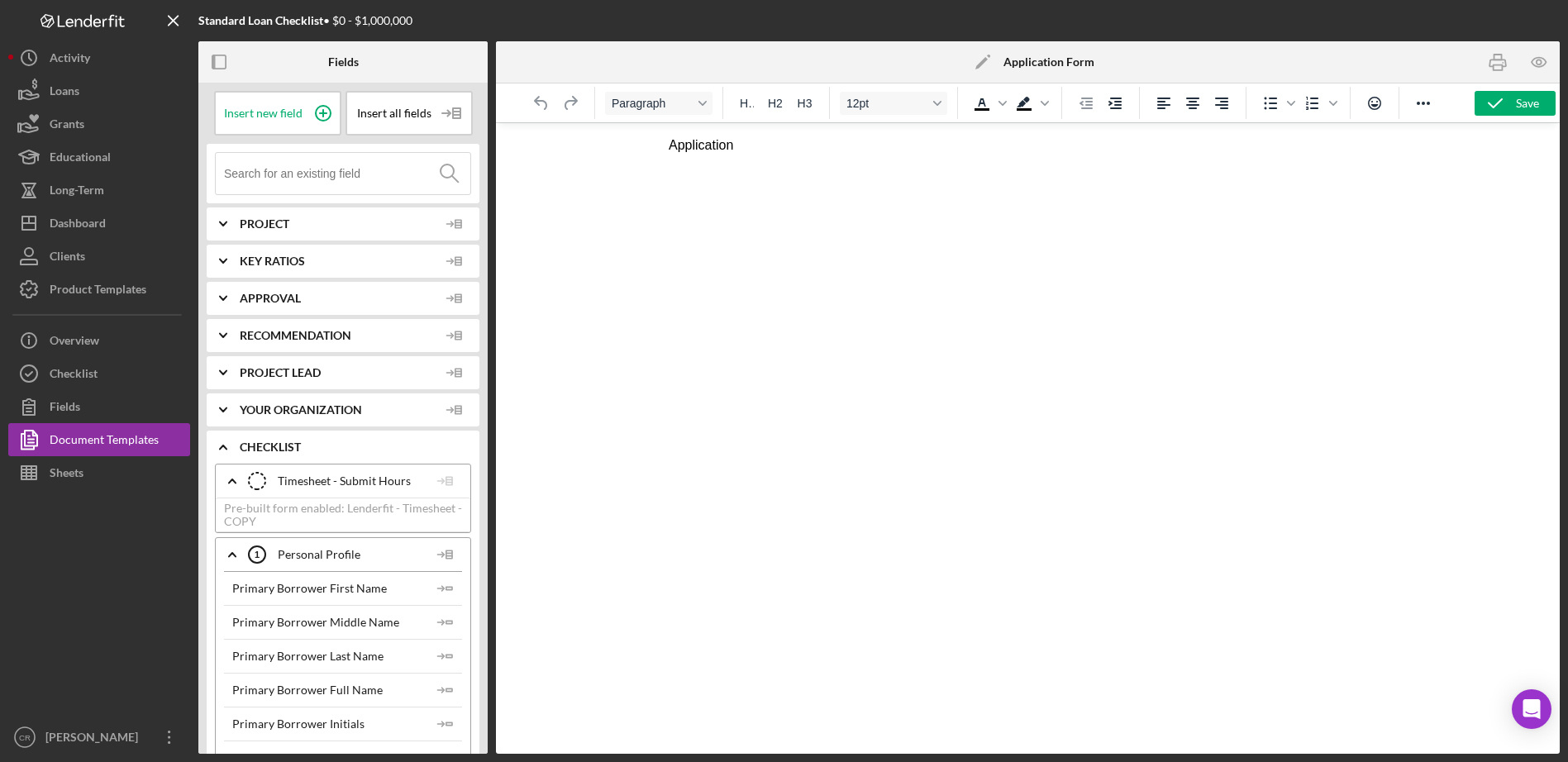
click at [734, 146] on p "Application" at bounding box center [1028, 145] width 718 height 18
drag, startPoint x: 695, startPoint y: 144, endPoint x: 666, endPoint y: 144, distance: 29.0
click at [666, 144] on html "Application" at bounding box center [1028, 144] width 745 height 45
click at [433, 117] on icon at bounding box center [452, 114] width 42 height 42
click at [380, 194] on div "Insert Table" at bounding box center [406, 195] width 113 height 33
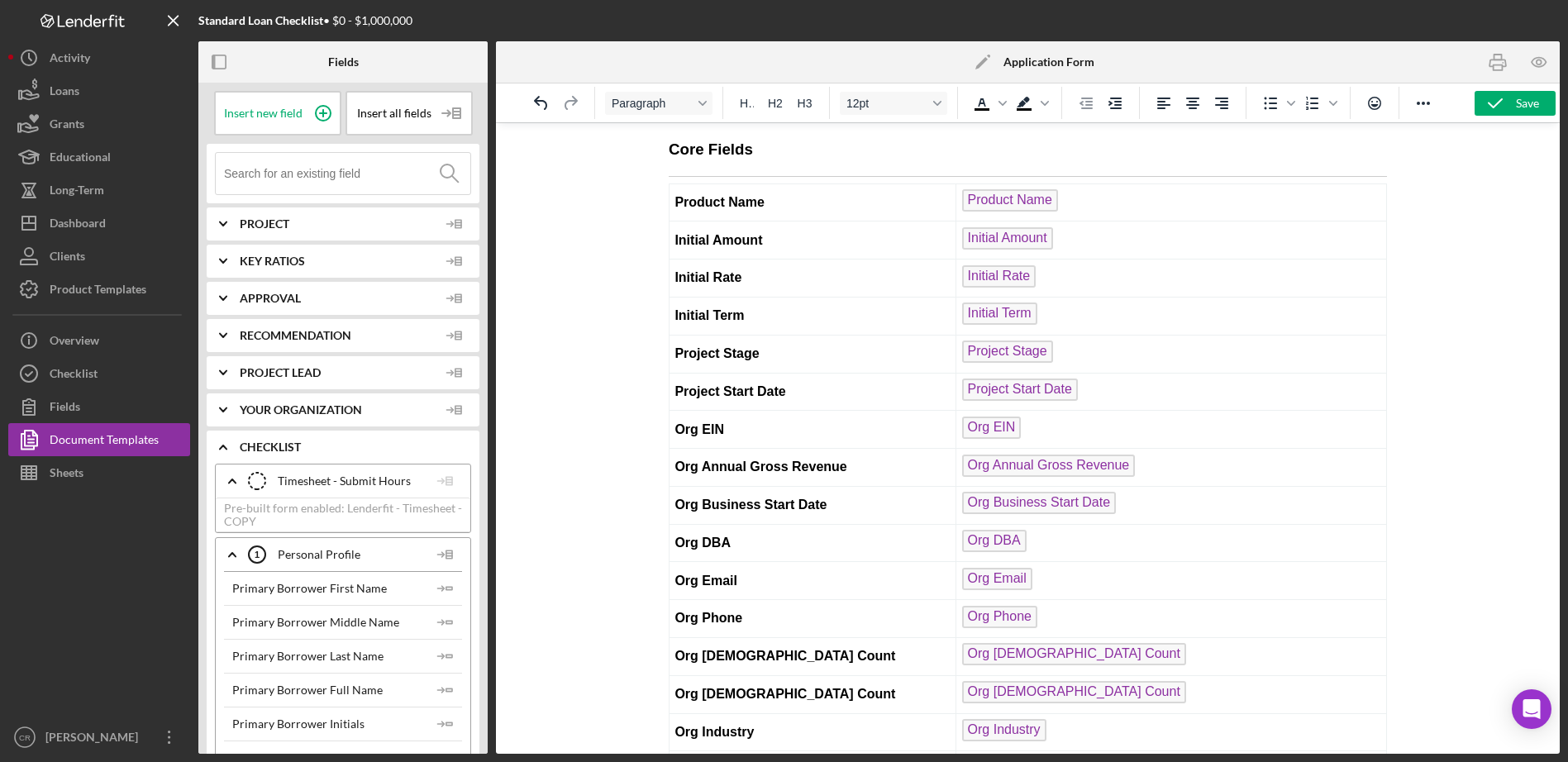
drag, startPoint x: 1396, startPoint y: 529, endPoint x: 2061, endPoint y: 243, distance: 723.9
drag, startPoint x: 858, startPoint y: 153, endPoint x: 671, endPoint y: 143, distance: 187.3
click at [671, 143] on h3 "Core Fields" at bounding box center [1028, 149] width 718 height 22
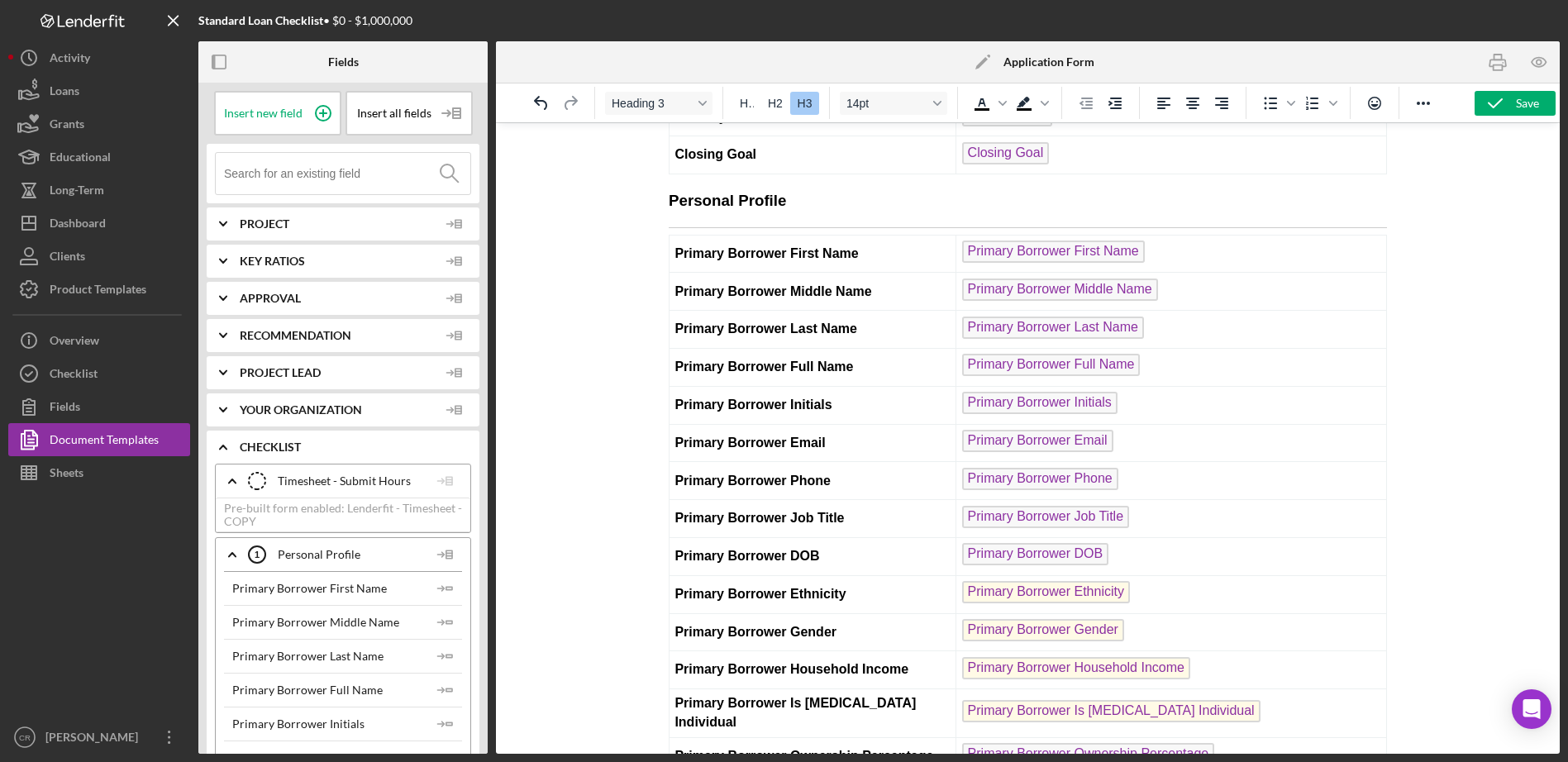
scroll to position [4388, 0]
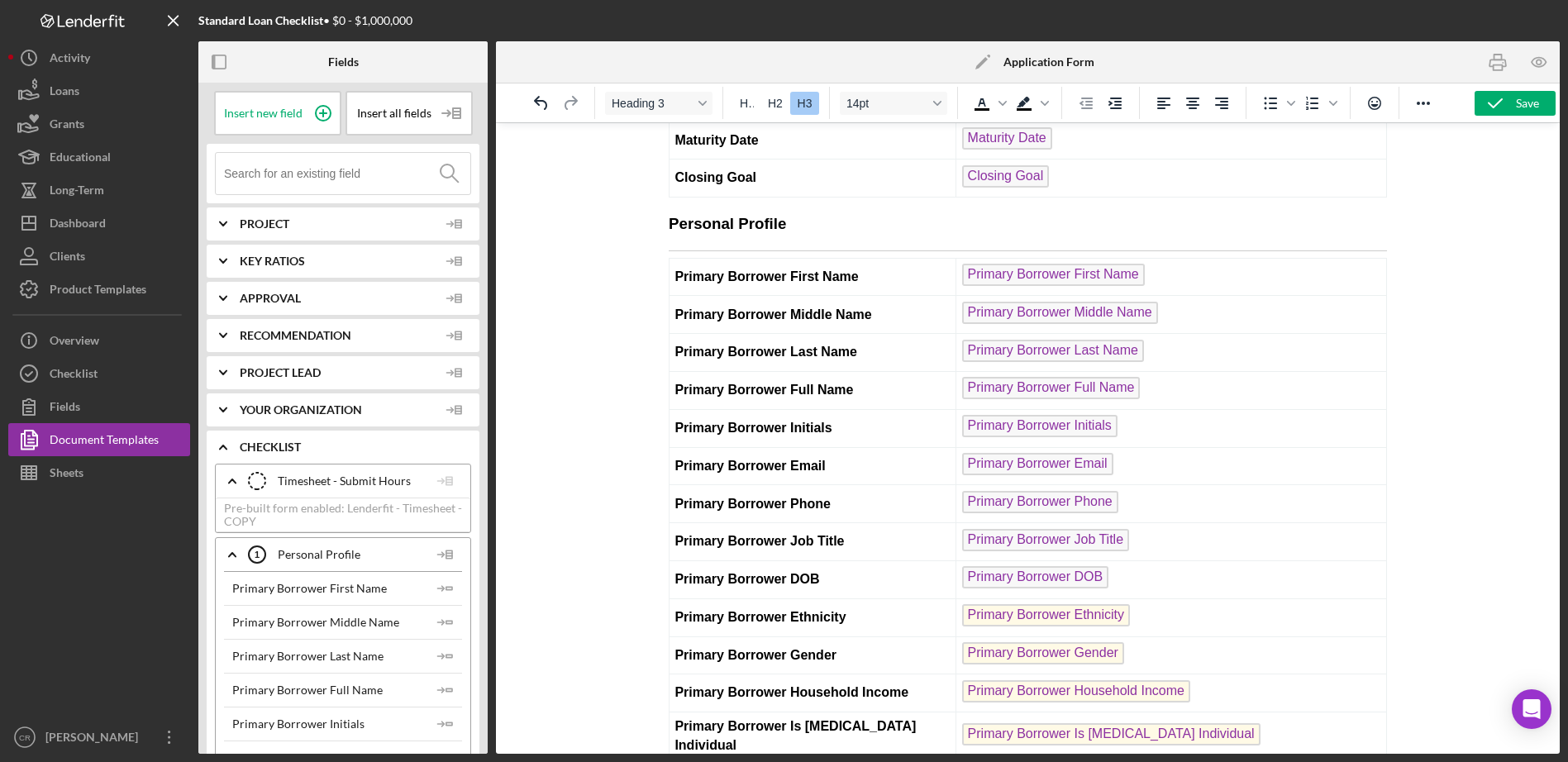
click at [857, 235] on h3 "Personal Profile" at bounding box center [1028, 225] width 718 height 22
drag, startPoint x: 821, startPoint y: 235, endPoint x: 644, endPoint y: 240, distance: 177.1
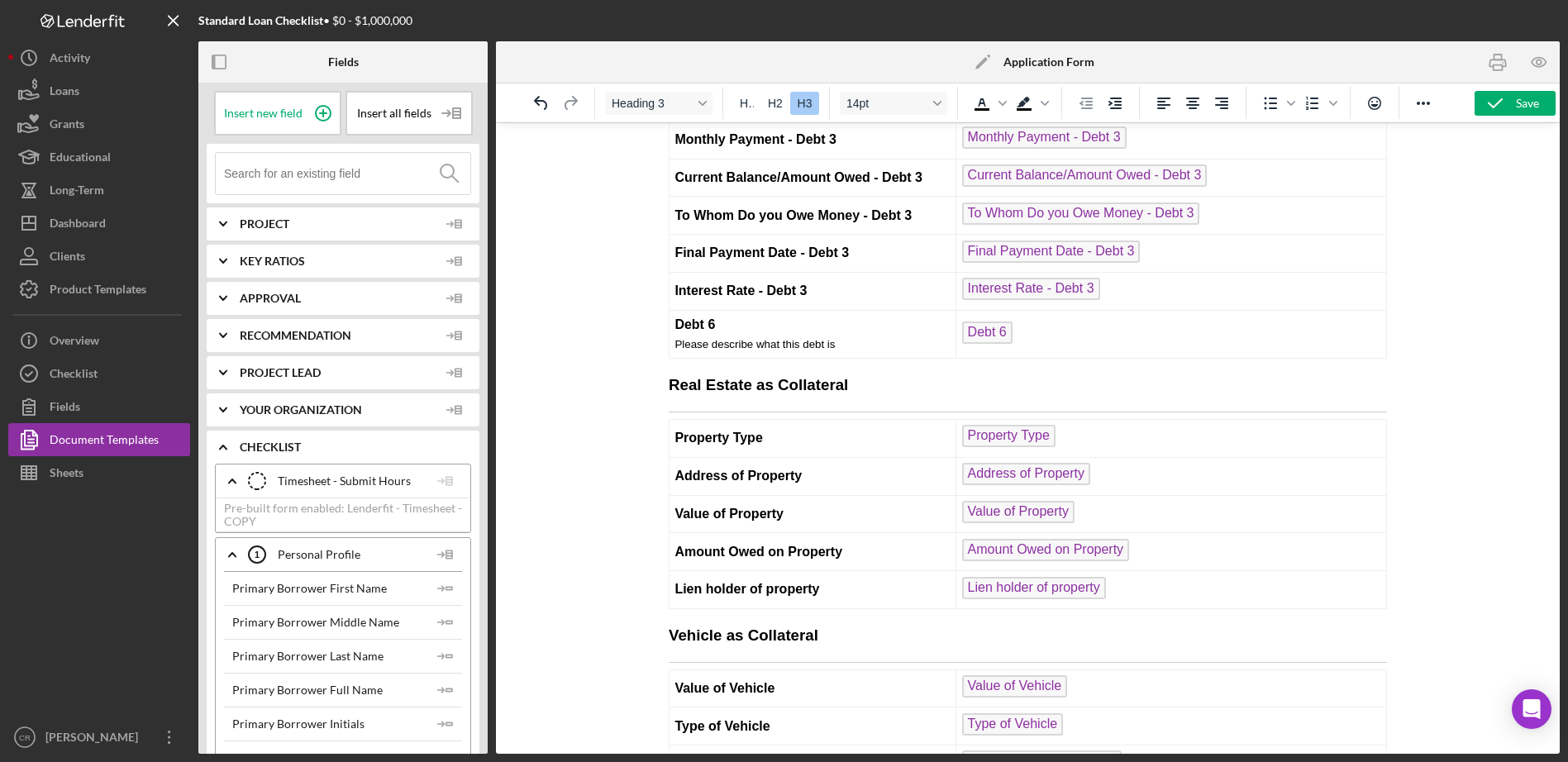
scroll to position [17023, 0]
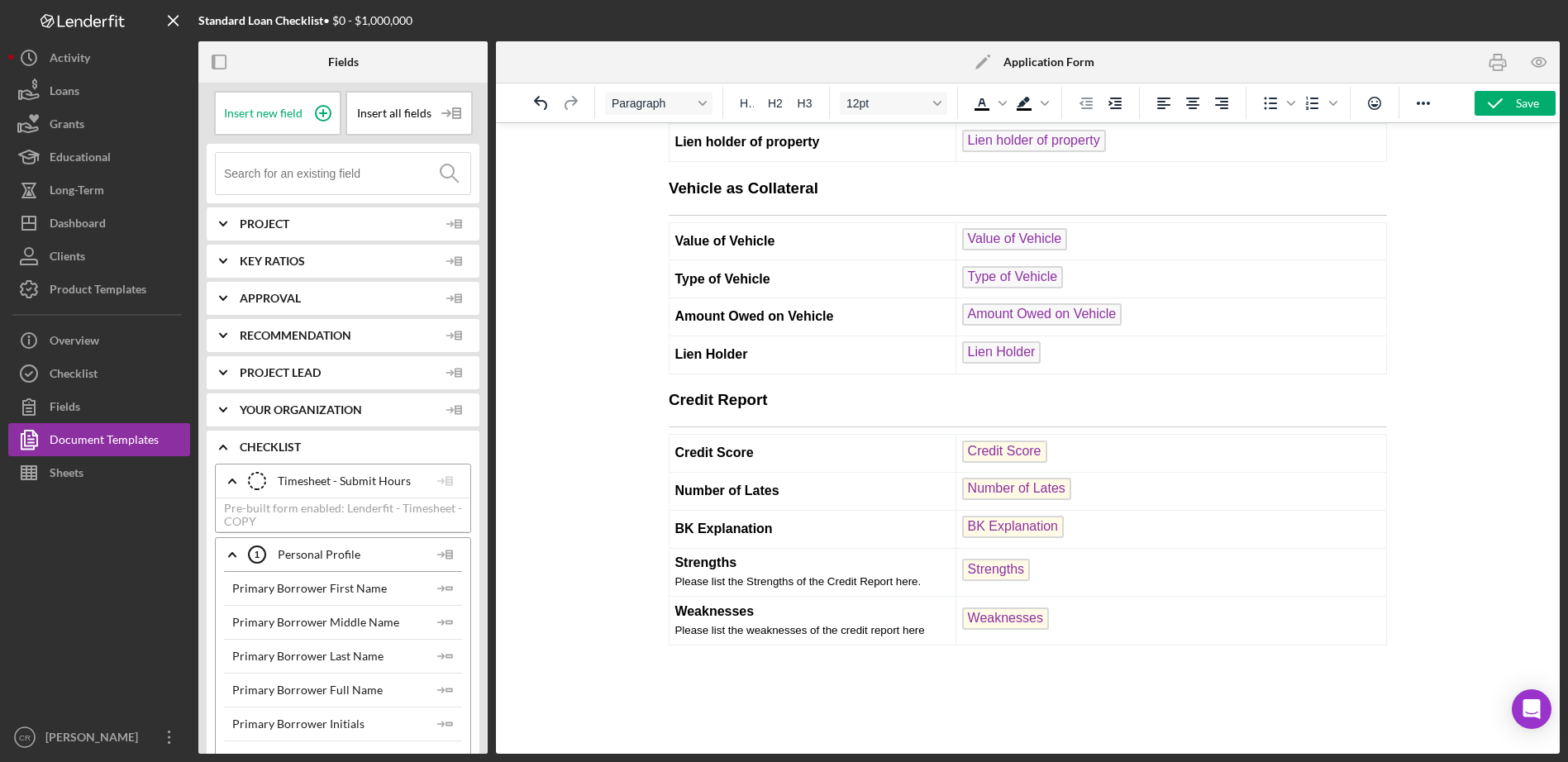
scroll to position [17087, 0]
click at [219, 443] on icon "Icon/Expander" at bounding box center [224, 447] width 42 height 42
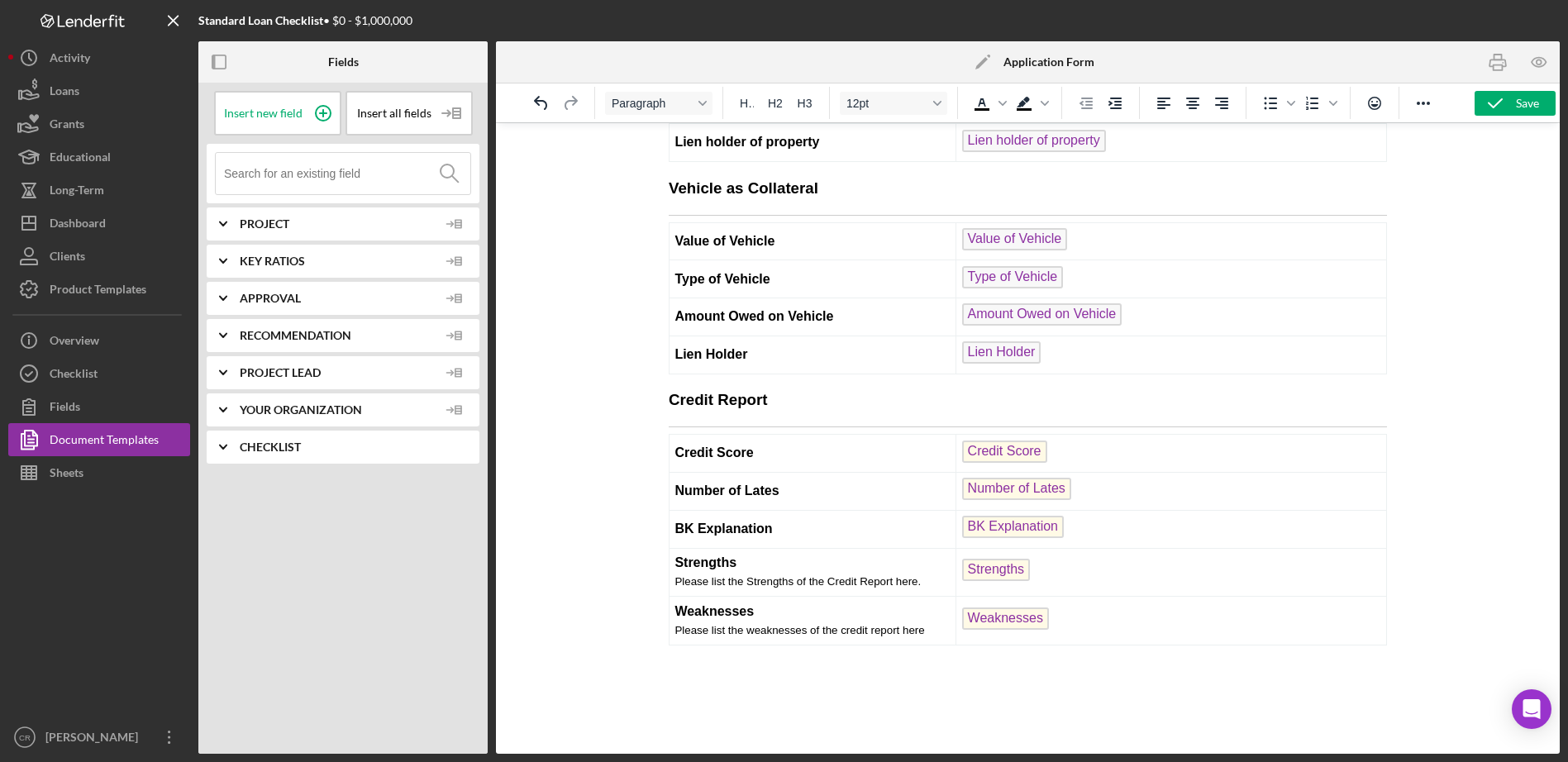
click at [221, 442] on icon "Icon/Expander" at bounding box center [224, 447] width 42 height 42
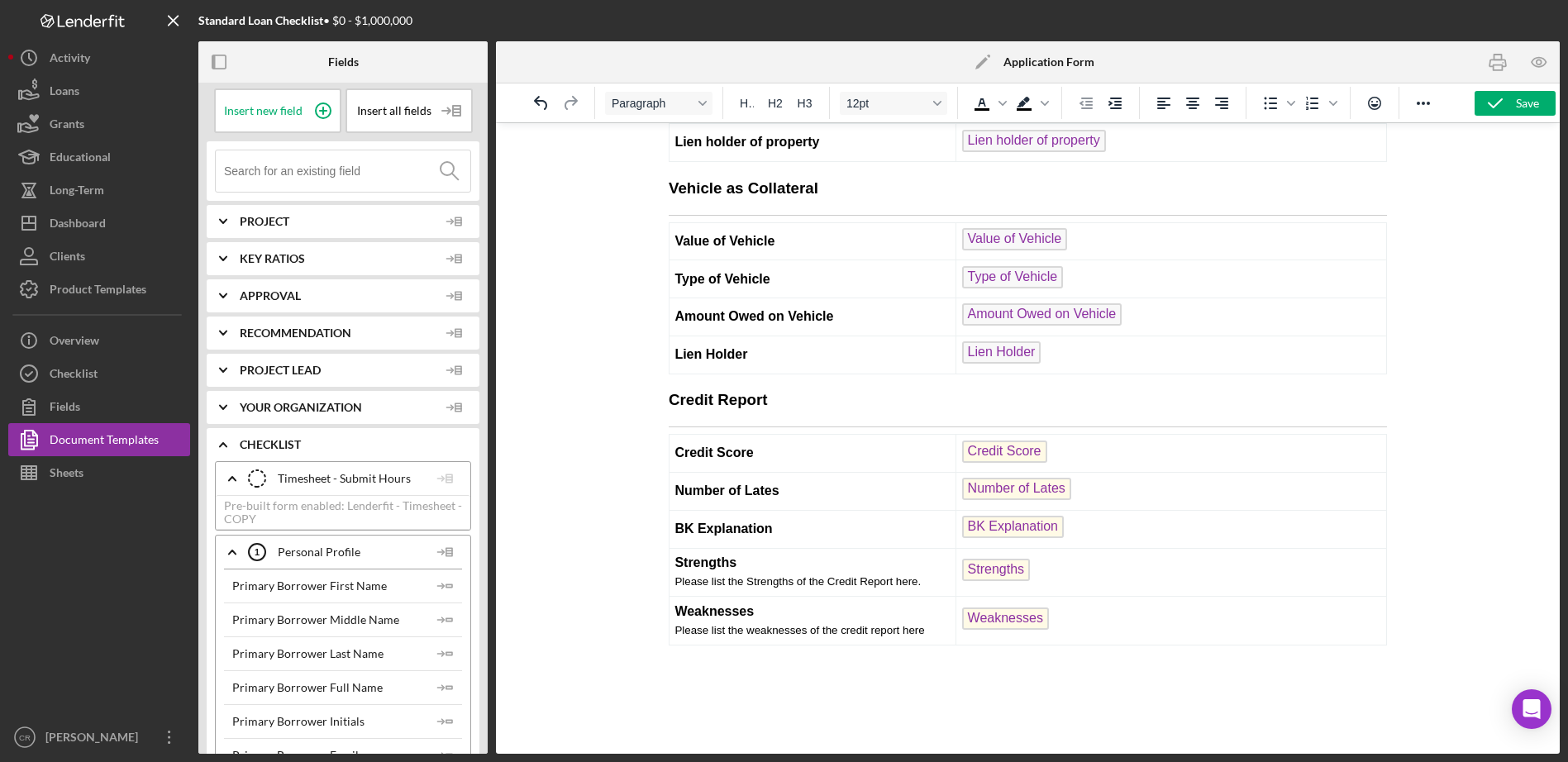
scroll to position [3, 0]
click at [227, 478] on icon "Icon/Expander" at bounding box center [232, 478] width 42 height 42
click at [229, 514] on icon "Icon/Expander" at bounding box center [232, 517] width 42 height 42
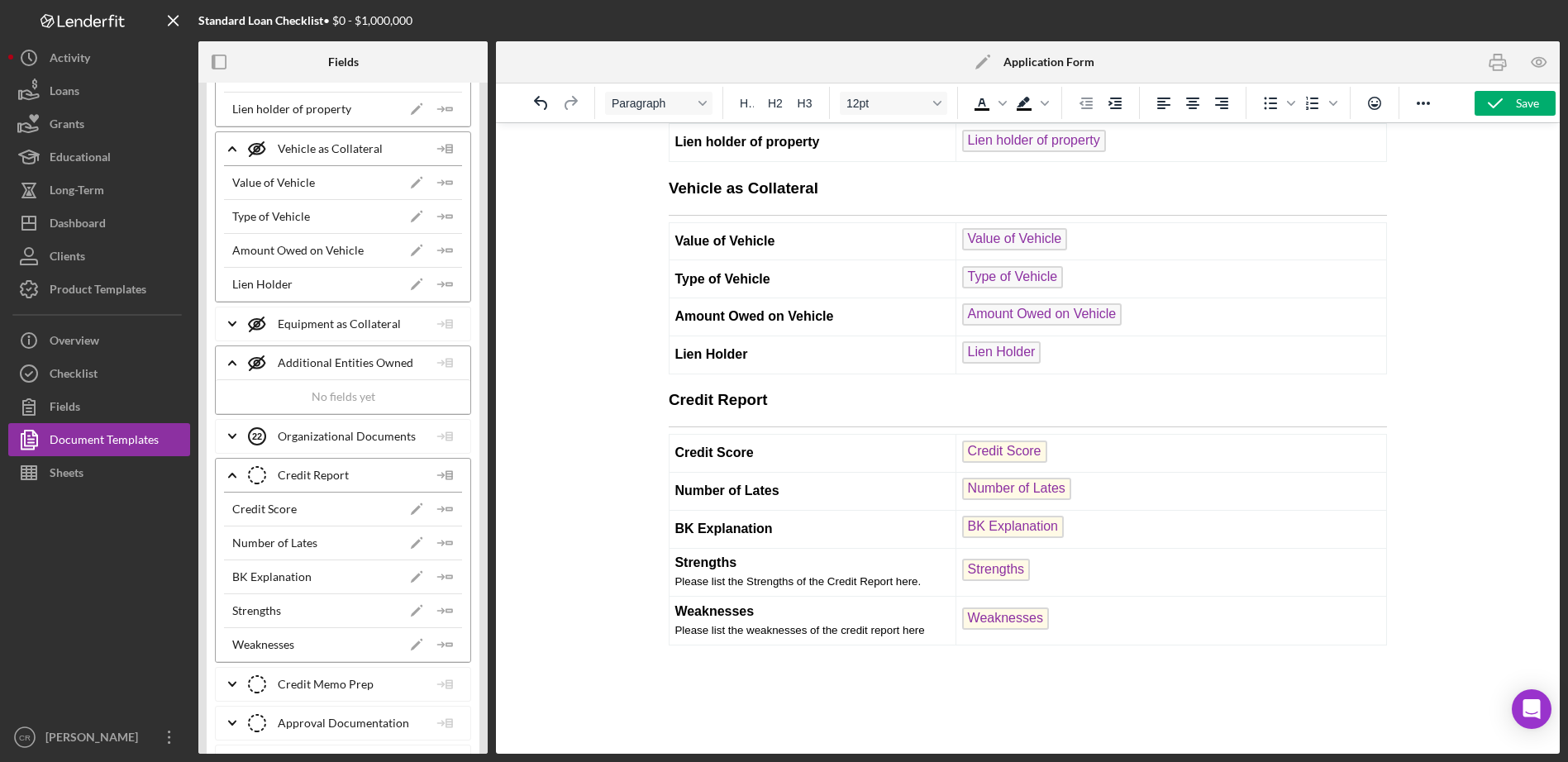
scroll to position [9971, 0]
click at [443, 475] on icon at bounding box center [445, 476] width 33 height 42
click at [478, 526] on div "Insert List" at bounding box center [472, 523] width 75 height 34
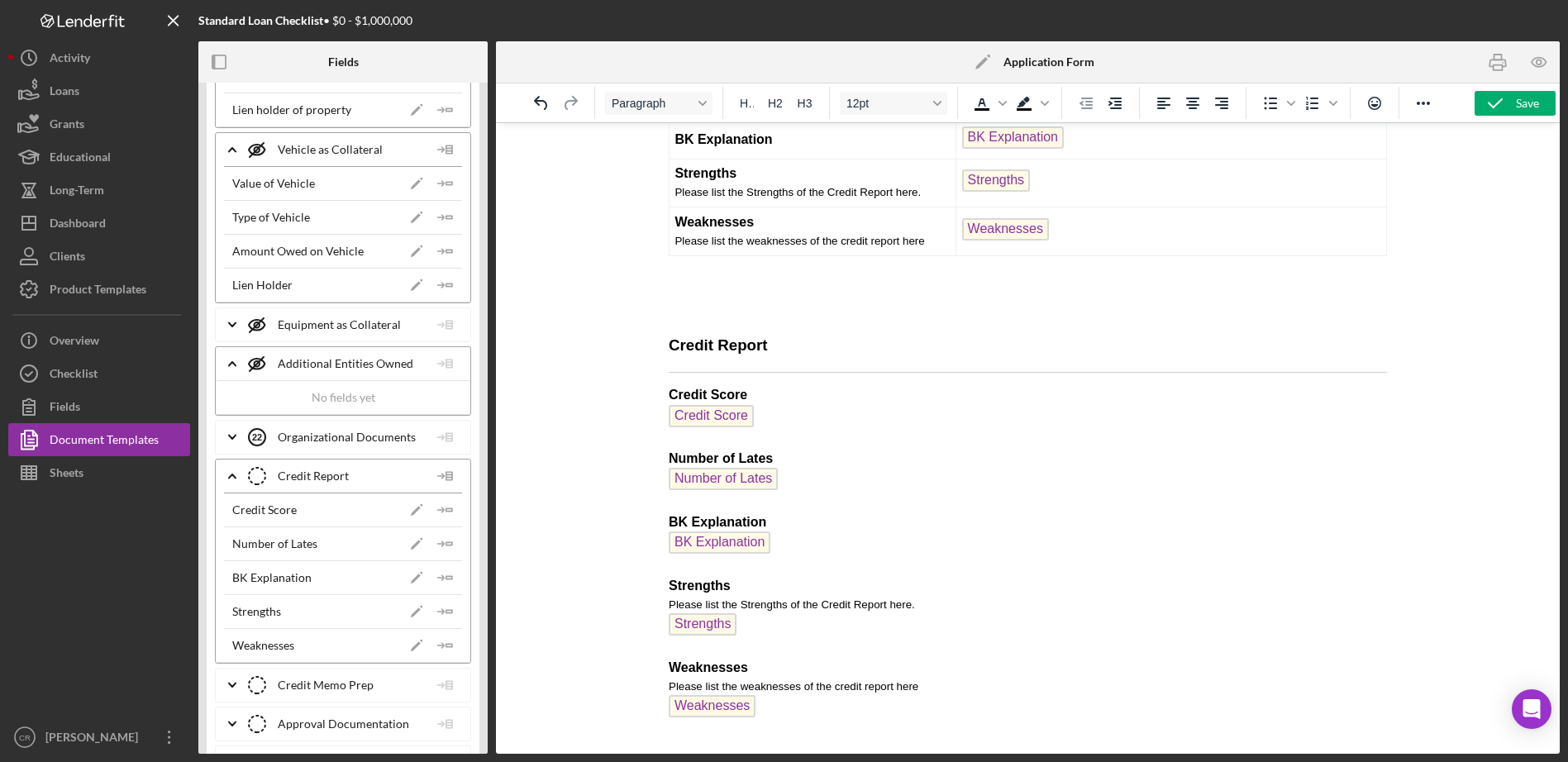
scroll to position [17477, 0]
click at [107, 381] on button "Checklist" at bounding box center [99, 373] width 182 height 33
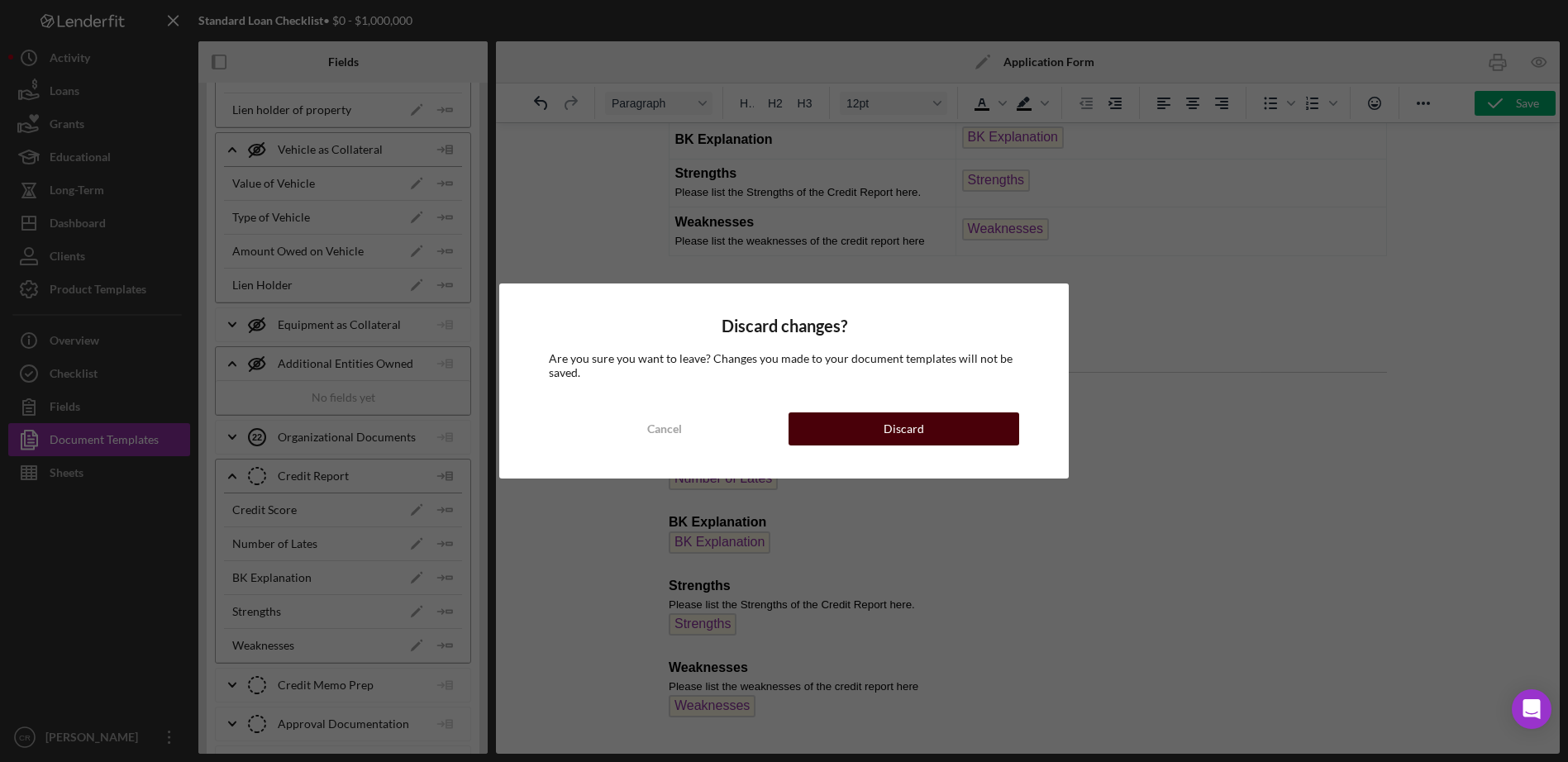
click at [938, 435] on button "Discard" at bounding box center [904, 429] width 231 height 33
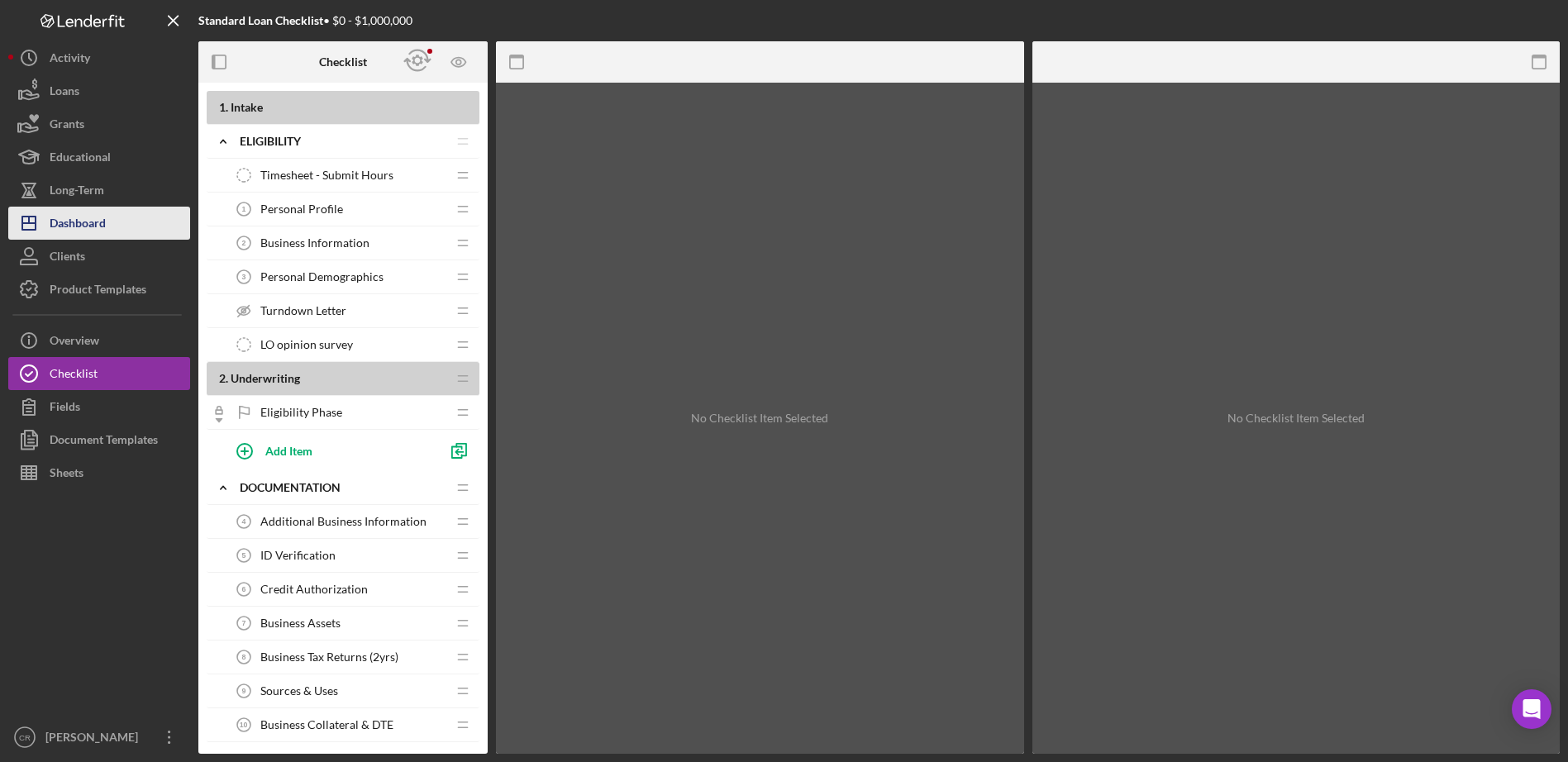
click at [120, 225] on button "Icon/Dashboard Dashboard" at bounding box center [99, 223] width 182 height 33
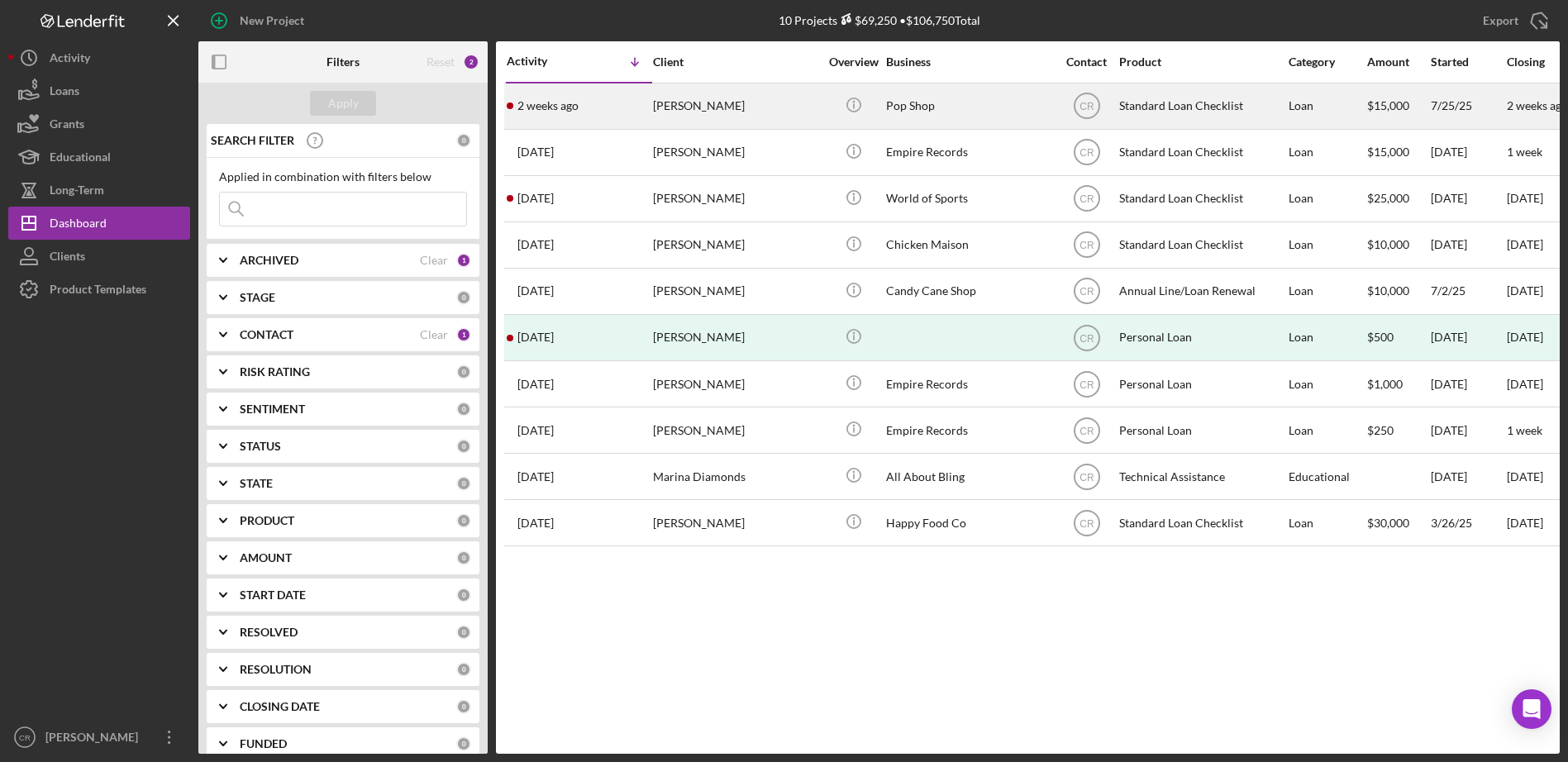
click at [751, 114] on div "[PERSON_NAME]" at bounding box center [735, 106] width 165 height 44
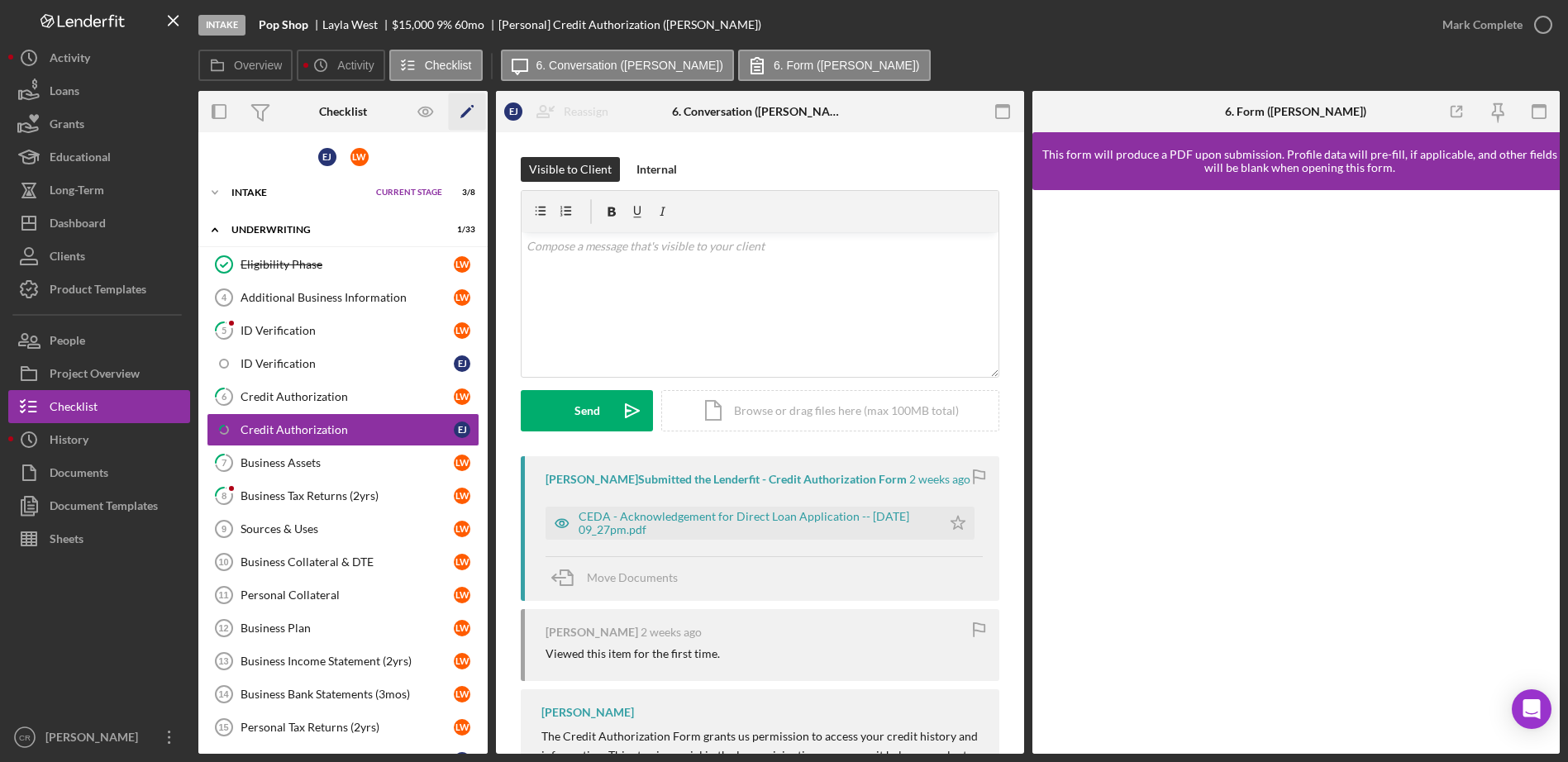
click at [465, 111] on polygon "button" at bounding box center [466, 114] width 12 height 12
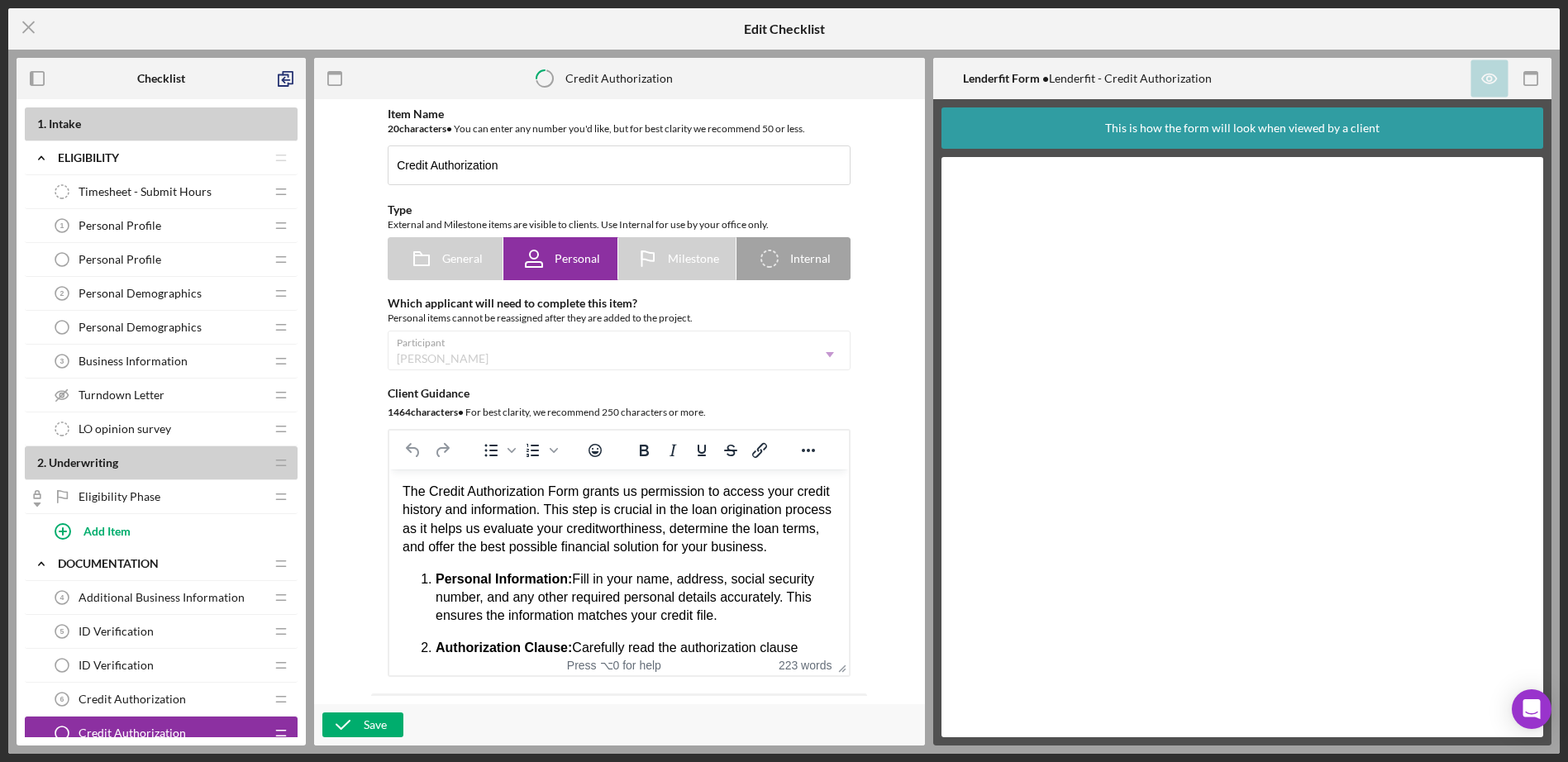
drag, startPoint x: 280, startPoint y: 295, endPoint x: 59, endPoint y: 185, distance: 246.9
